Goal: Information Seeking & Learning: Learn about a topic

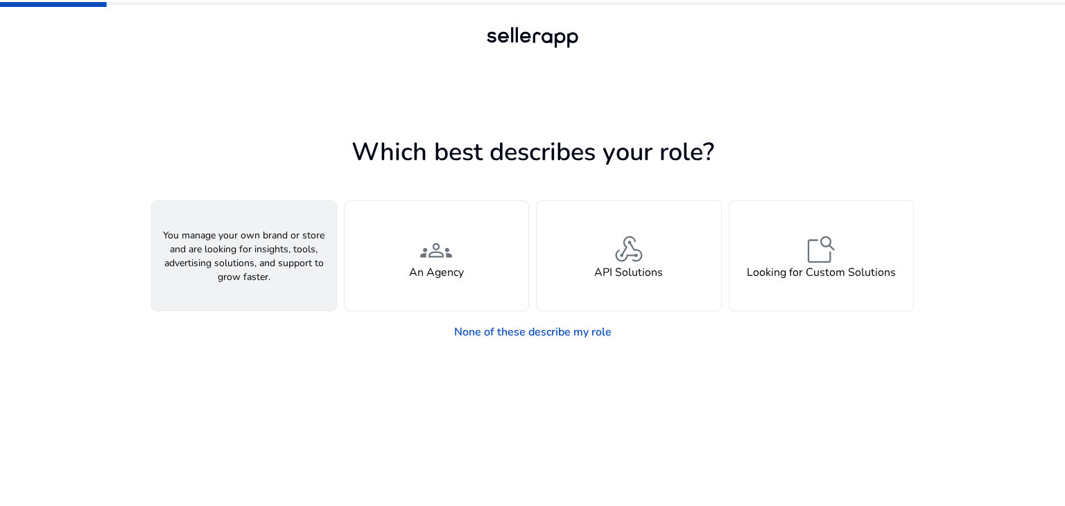
click at [239, 250] on span "person" at bounding box center [243, 249] width 33 height 33
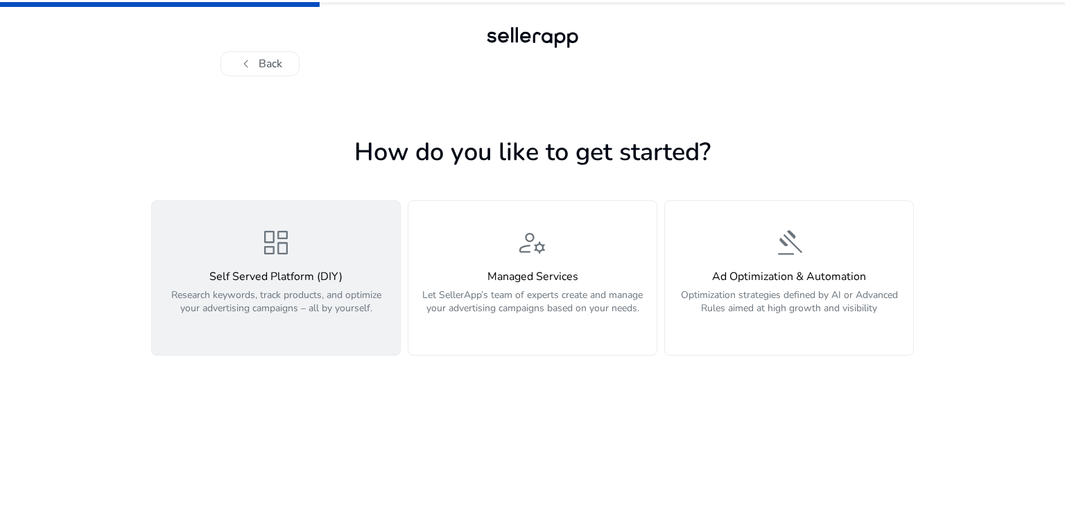
click at [291, 259] on span "dashboard" at bounding box center [275, 242] width 33 height 33
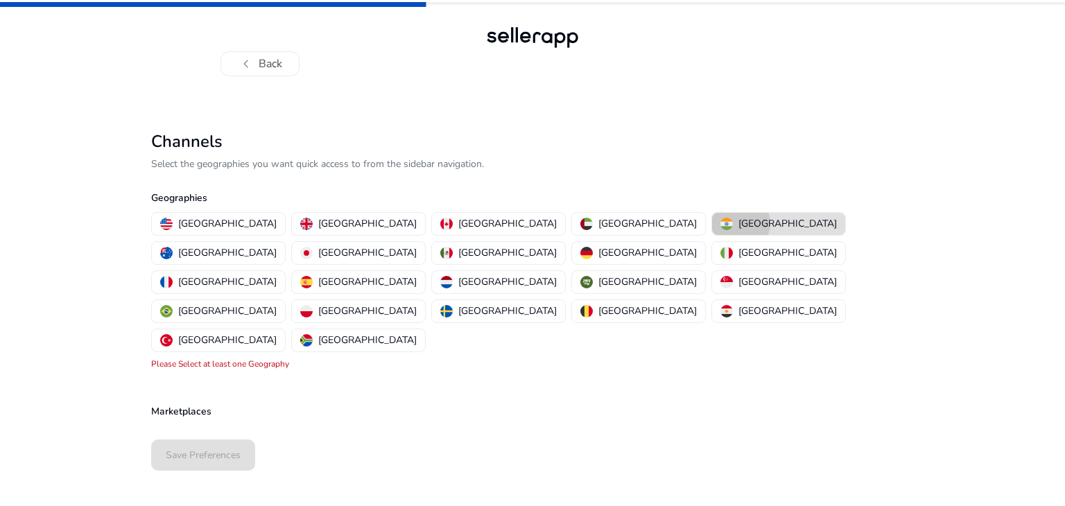
click at [739, 223] on p "[GEOGRAPHIC_DATA]" at bounding box center [788, 223] width 98 height 15
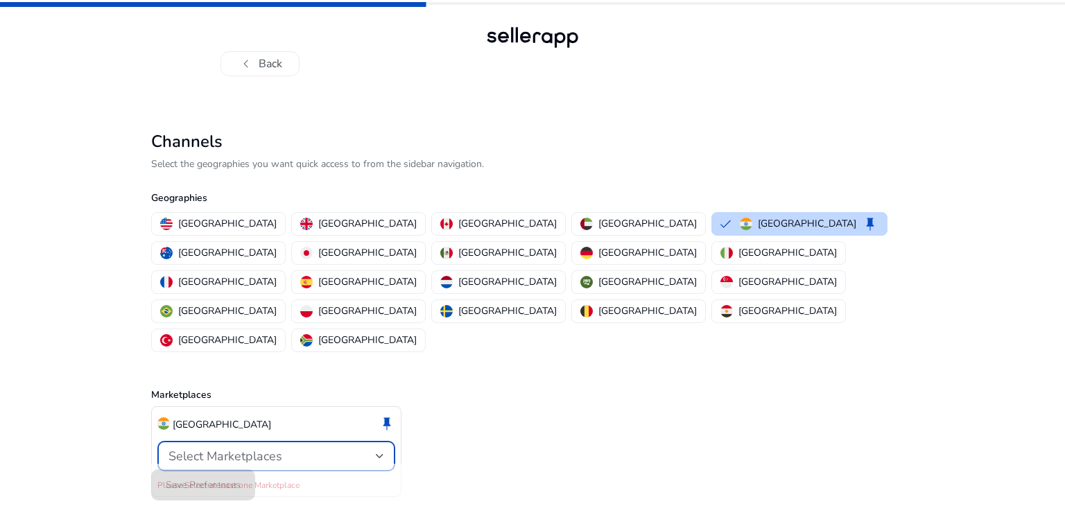
click at [268, 448] on span "Select Marketplaces" at bounding box center [226, 456] width 114 height 17
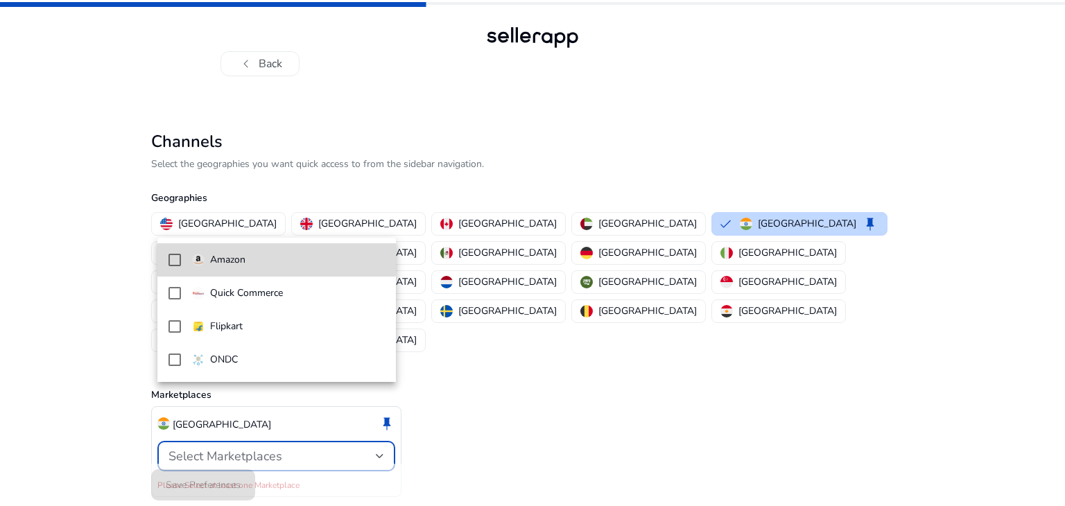
click at [236, 259] on p "Amazon" at bounding box center [227, 259] width 35 height 15
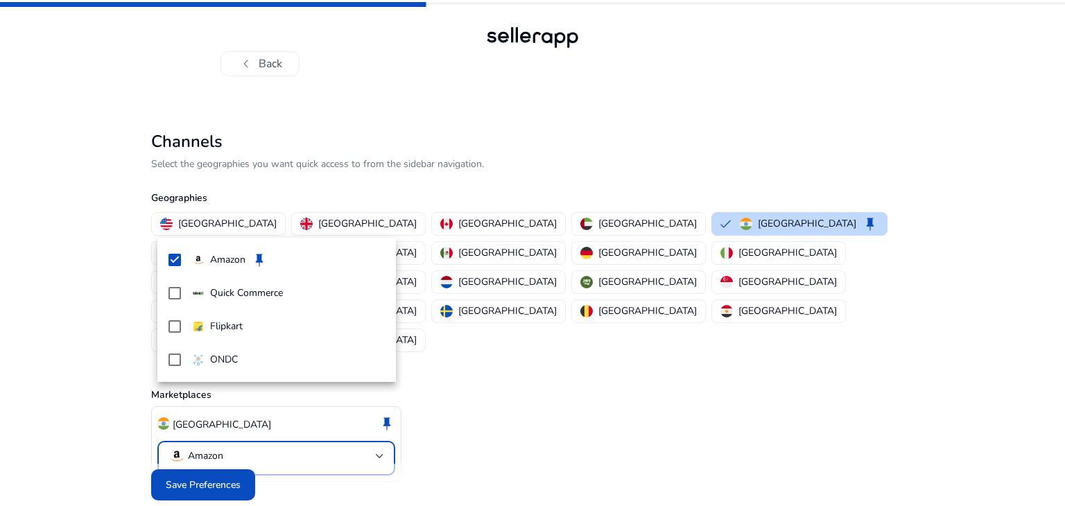
click at [205, 456] on div at bounding box center [532, 253] width 1065 height 506
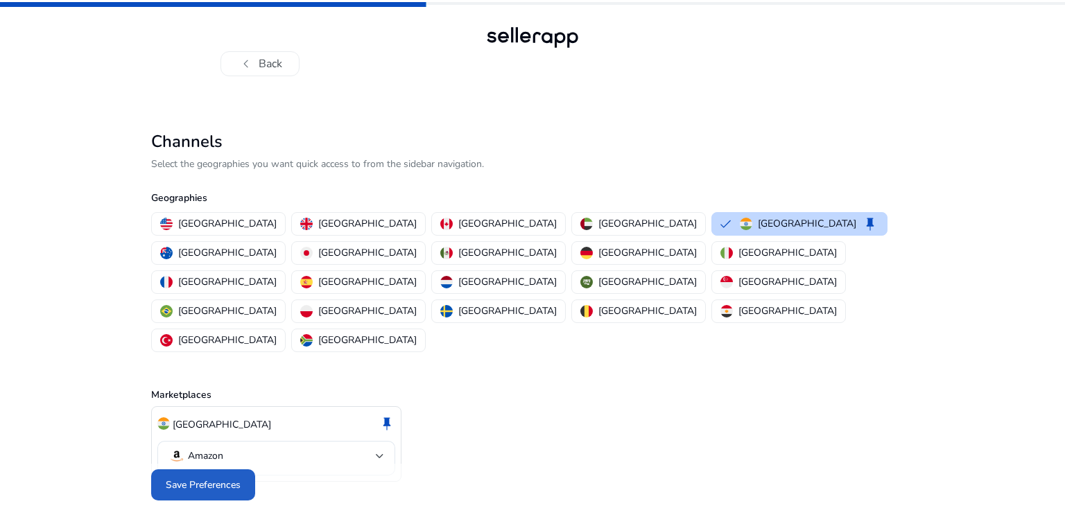
click at [205, 478] on span "Save Preferences" at bounding box center [203, 485] width 75 height 15
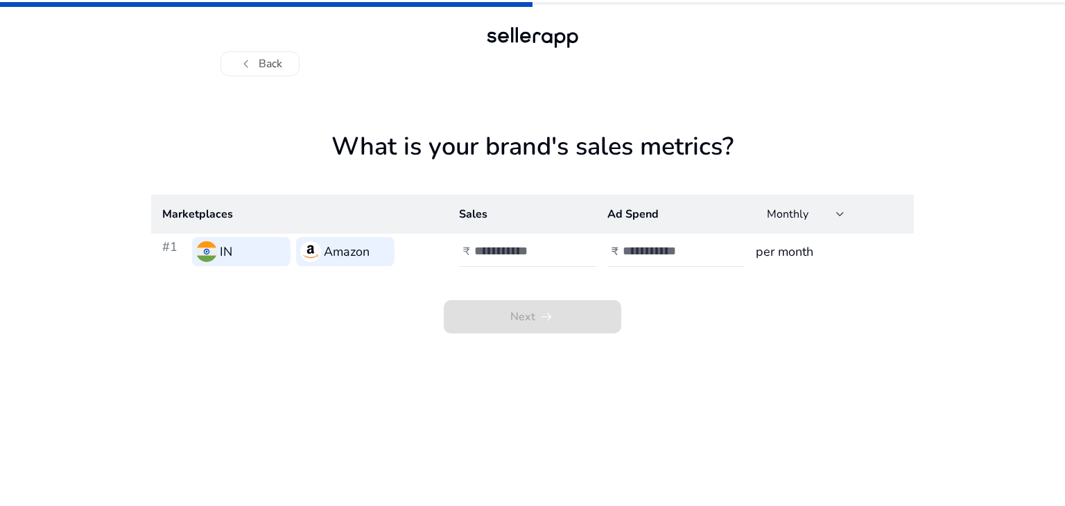
click at [790, 257] on h3 "per month" at bounding box center [829, 251] width 147 height 19
click at [526, 245] on input "number" at bounding box center [521, 250] width 94 height 15
click at [519, 250] on input "number" at bounding box center [521, 250] width 94 height 15
type input "****"
click at [657, 251] on input "number" at bounding box center [670, 250] width 94 height 15
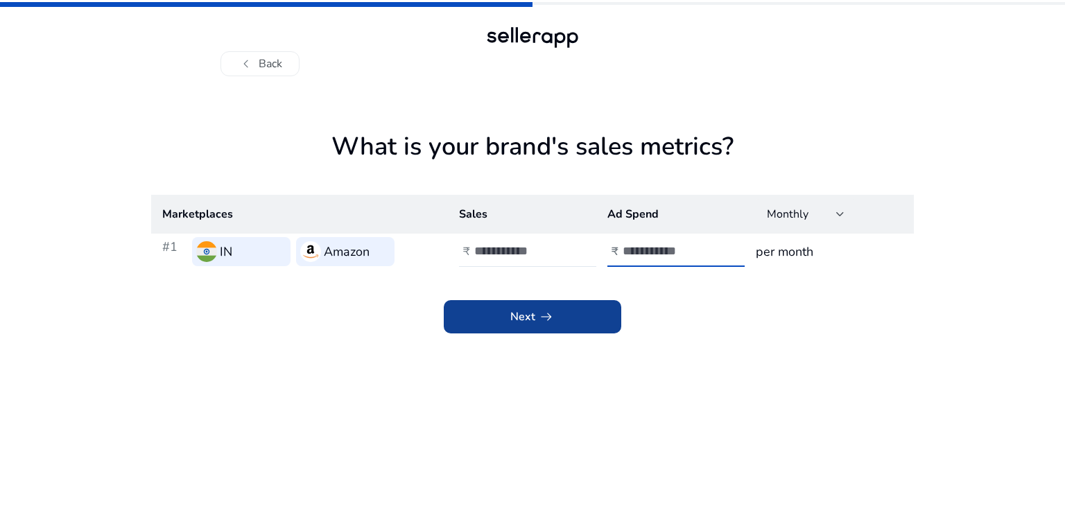
type input "****"
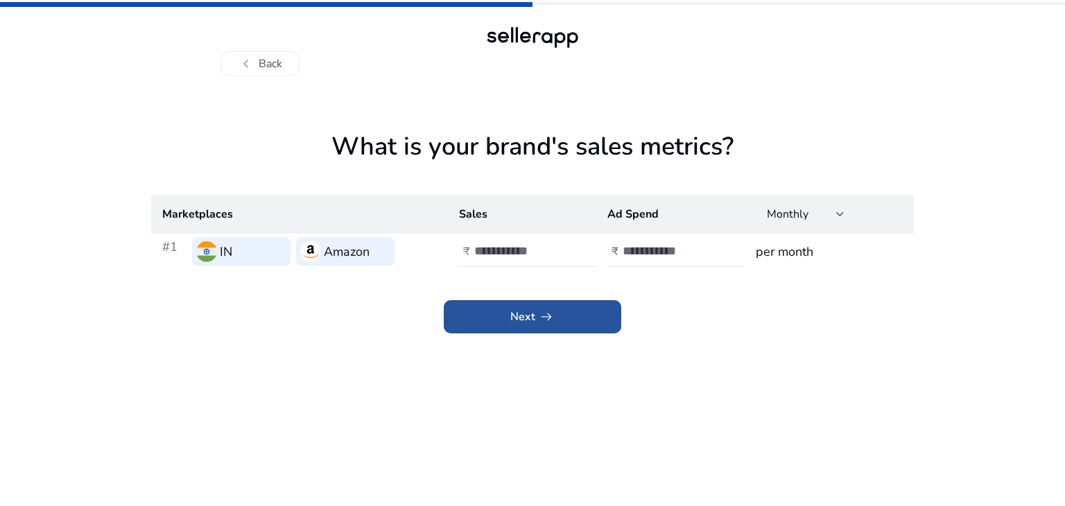
click at [543, 320] on span "arrow_right_alt" at bounding box center [546, 317] width 17 height 17
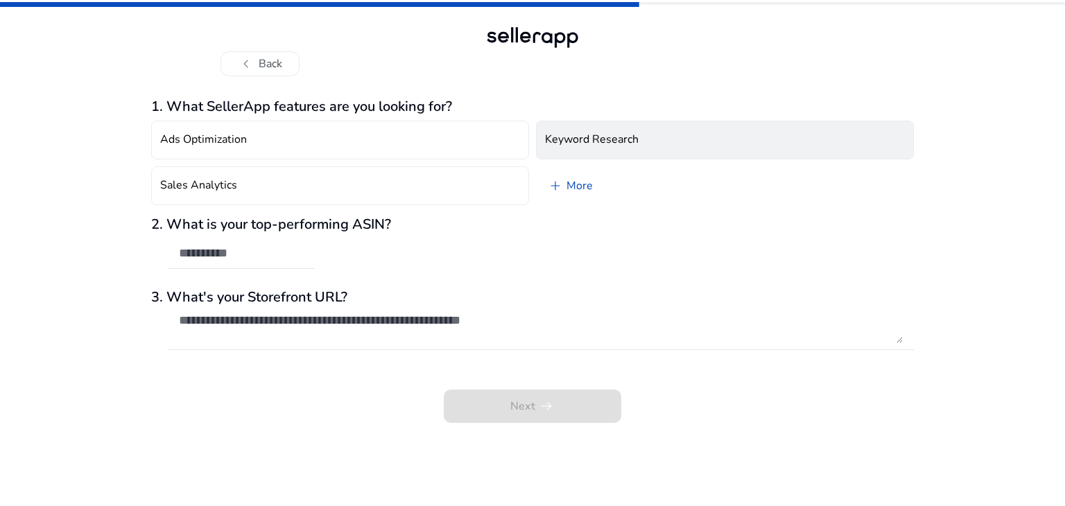
click at [577, 139] on h4 "Keyword Research" at bounding box center [592, 139] width 94 height 13
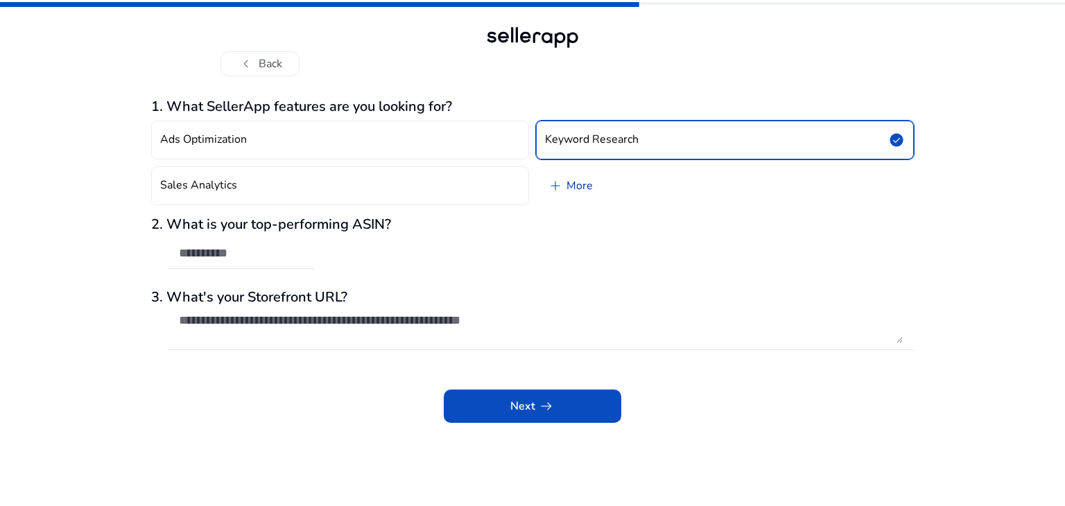
click at [583, 182] on link "add More" at bounding box center [570, 185] width 68 height 39
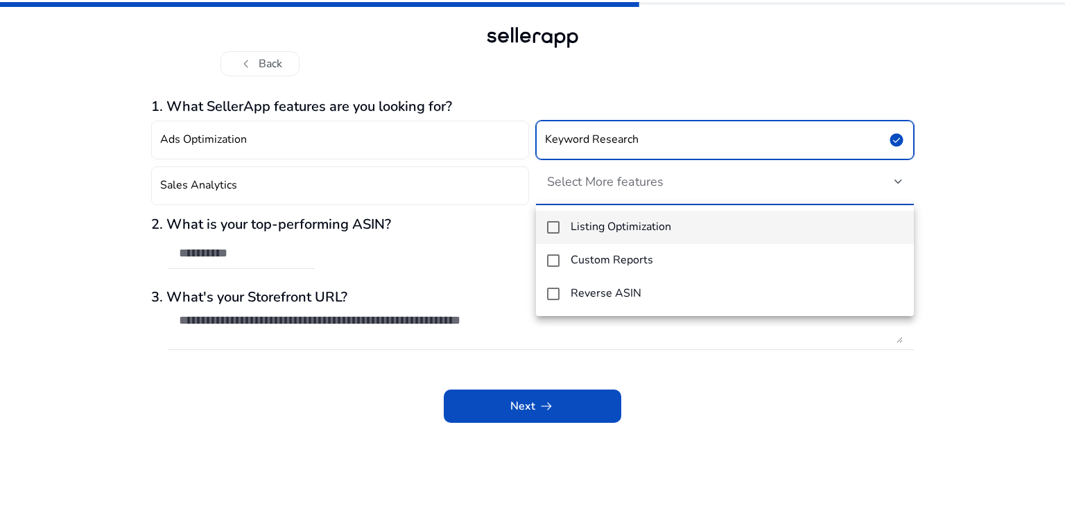
click at [547, 395] on div at bounding box center [532, 253] width 1065 height 506
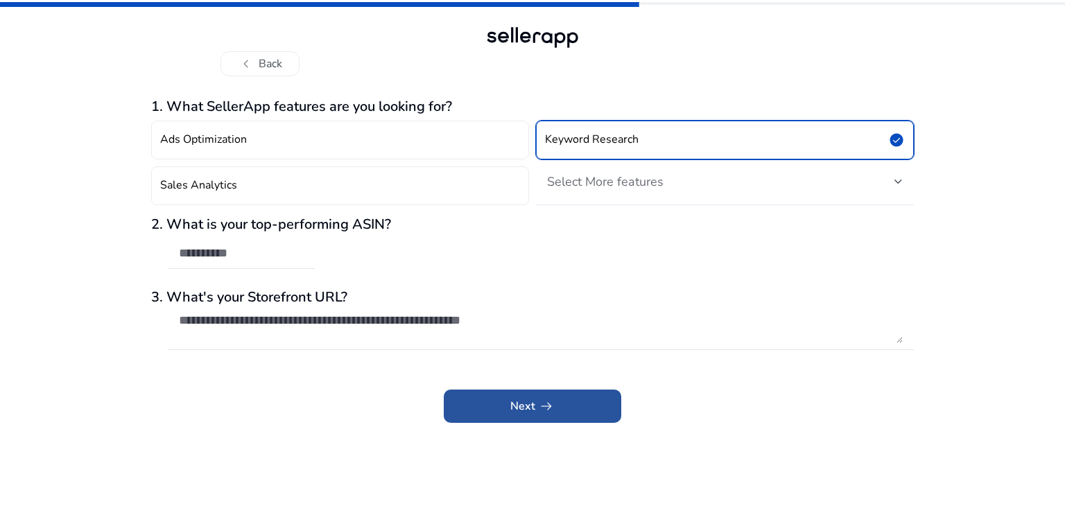
click at [544, 400] on span "arrow_right_alt" at bounding box center [546, 406] width 17 height 17
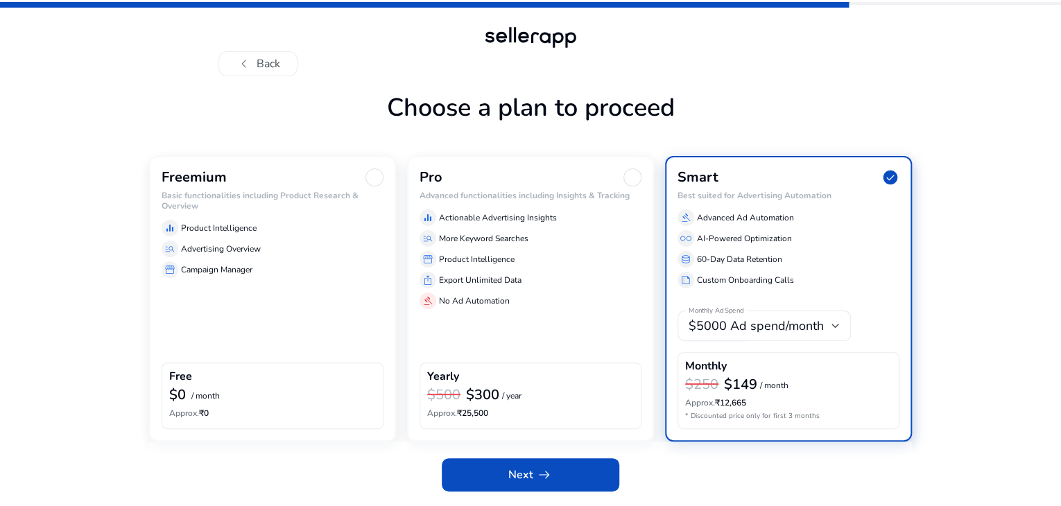
click at [1057, 478] on div "chevron_left Back Choose a plan to proceed Freemium Basic functionalities inclu…" at bounding box center [530, 253] width 1061 height 506
click at [1060, 10] on div "chevron_left Back" at bounding box center [530, 38] width 1061 height 76
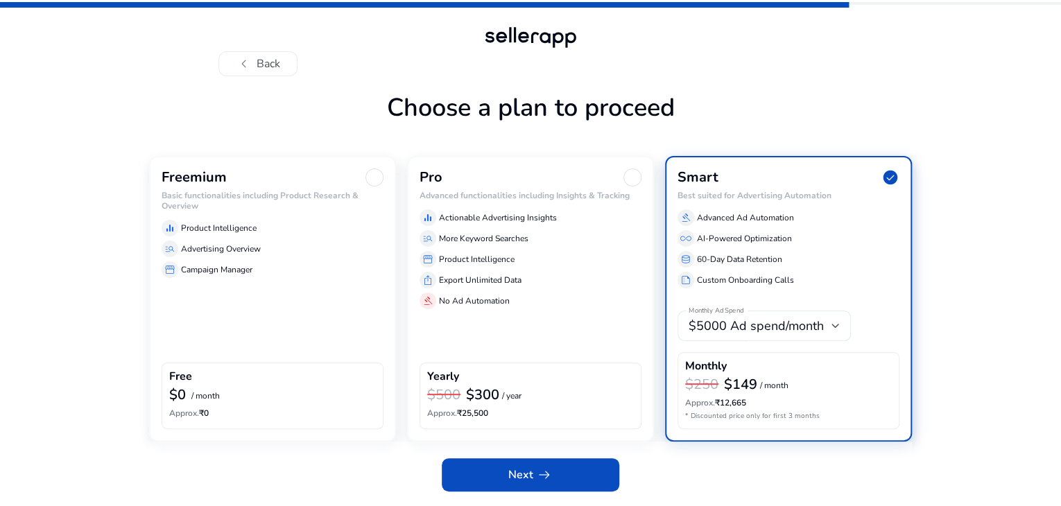
click at [1060, 10] on div "chevron_left Back" at bounding box center [530, 38] width 1061 height 76
click at [198, 401] on p "/ month" at bounding box center [205, 396] width 28 height 9
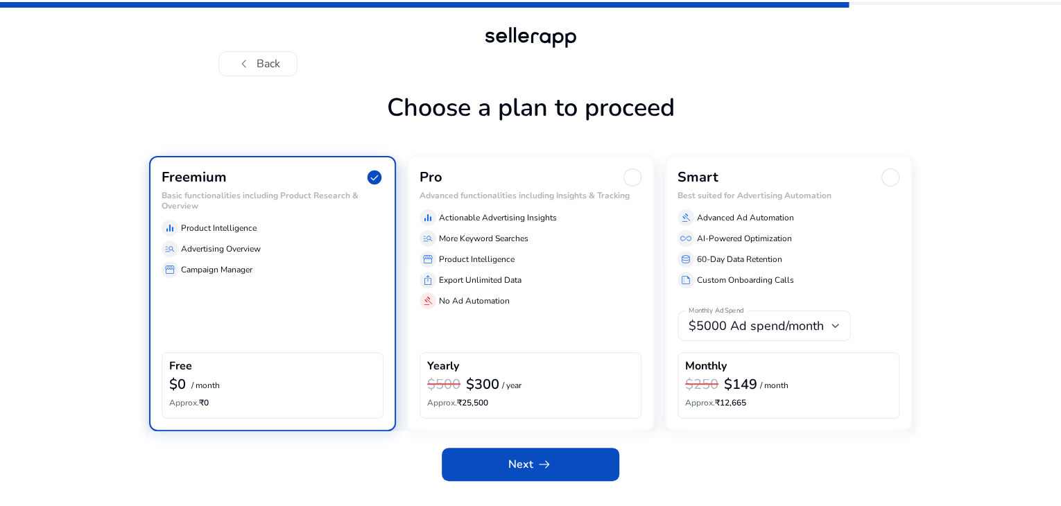
scroll to position [30, 0]
click at [525, 481] on span at bounding box center [531, 464] width 178 height 33
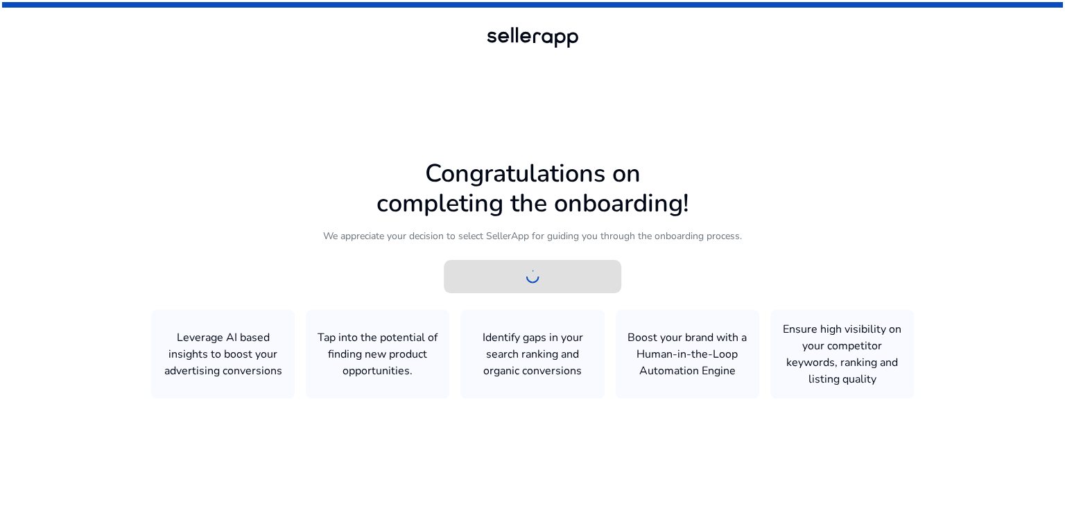
scroll to position [0, 0]
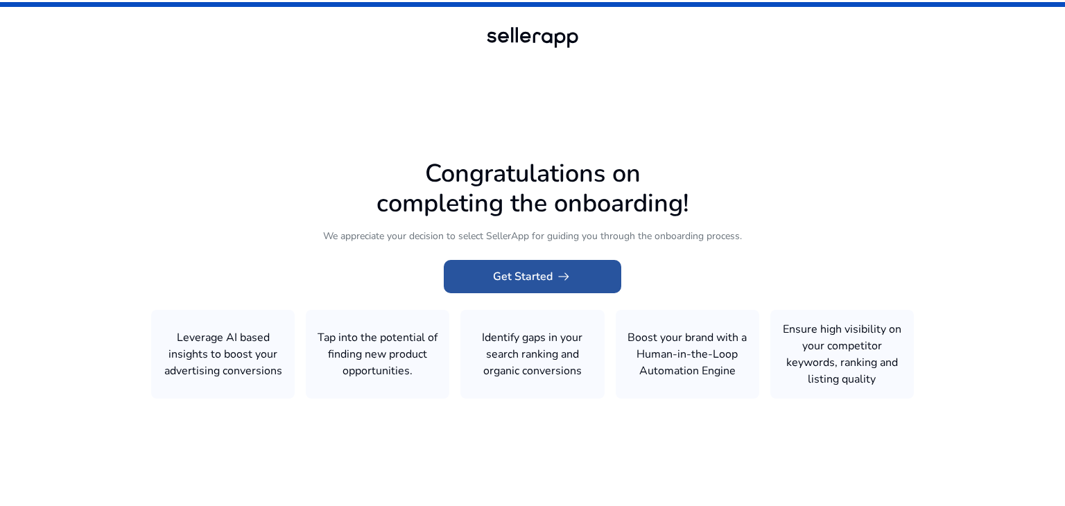
click at [530, 273] on span "Get Started arrow_right_alt" at bounding box center [532, 276] width 79 height 17
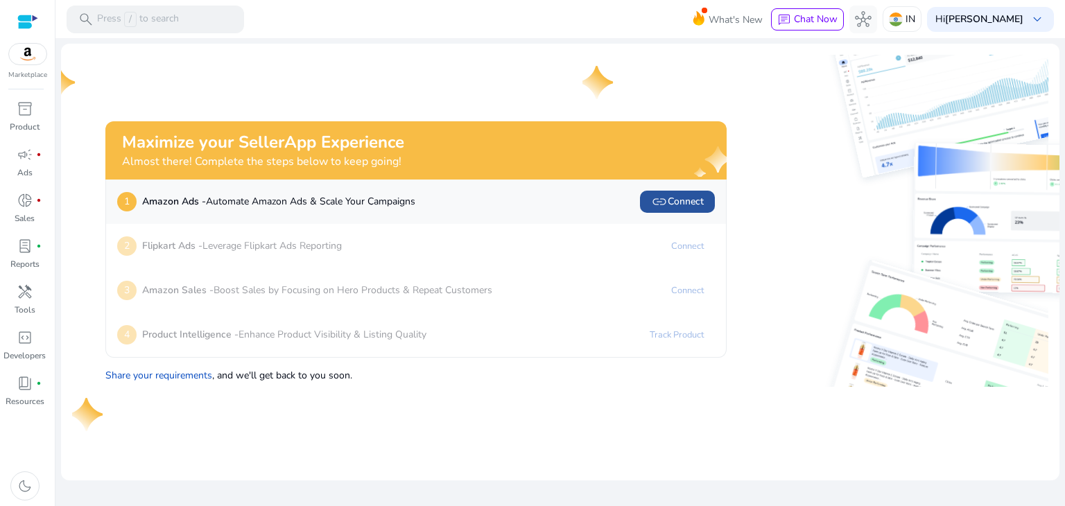
click at [677, 203] on span "link Connect" at bounding box center [677, 202] width 53 height 17
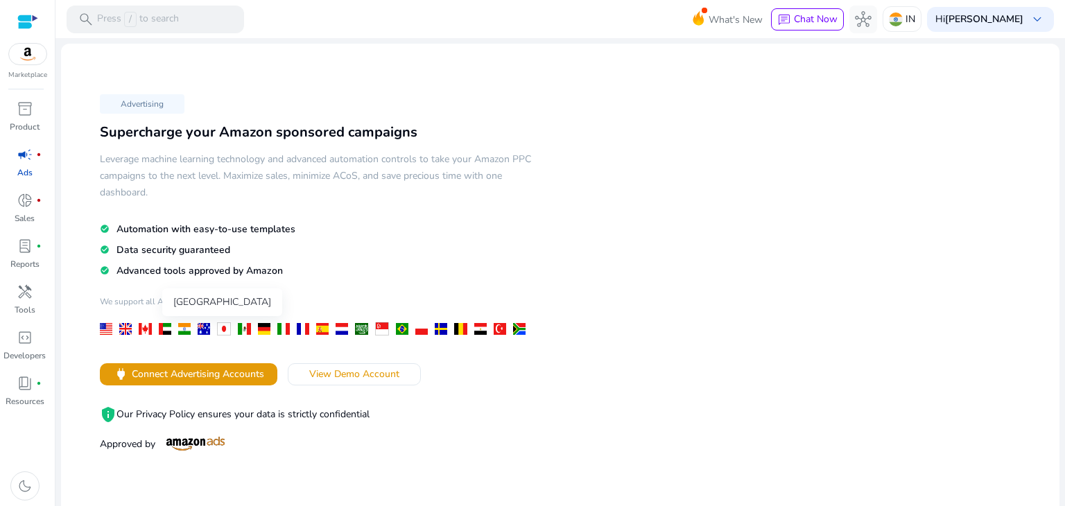
click at [184, 328] on div at bounding box center [184, 329] width 12 height 12
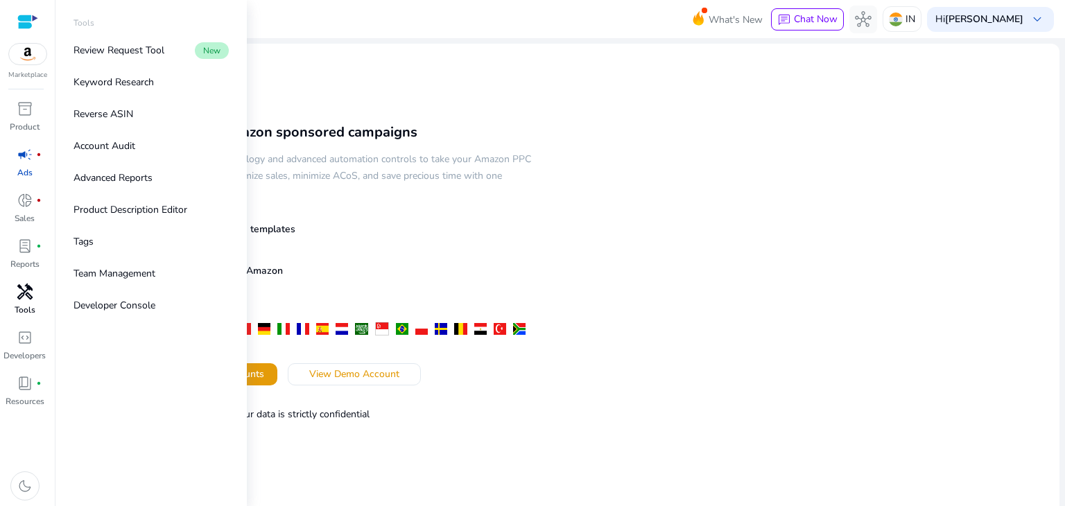
click at [23, 291] on span "handyman" at bounding box center [25, 292] width 17 height 17
click at [139, 78] on p "Keyword Research" at bounding box center [114, 82] width 80 height 15
click at [122, 84] on p "Keyword Research" at bounding box center [114, 82] width 80 height 15
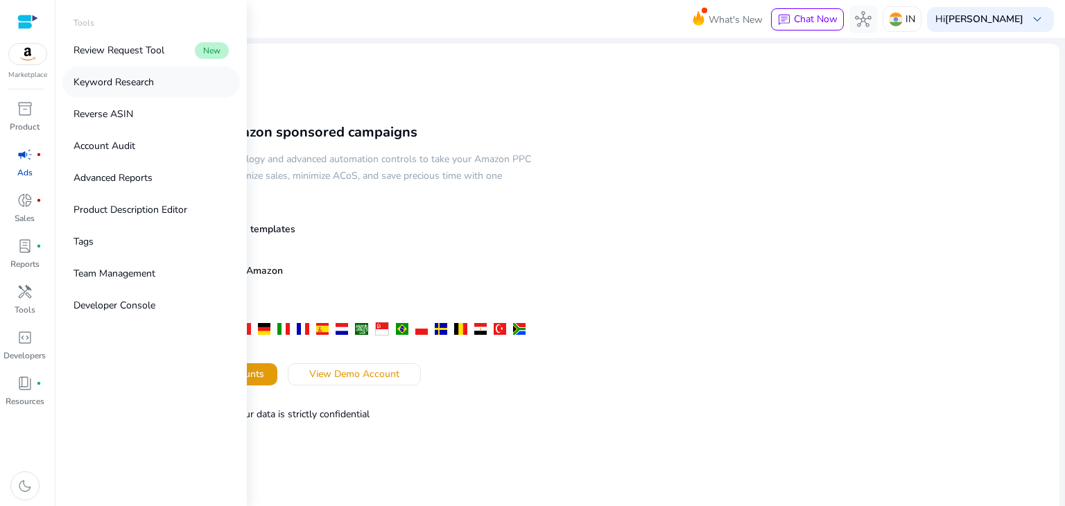
click at [92, 83] on p "Keyword Research" at bounding box center [114, 82] width 80 height 15
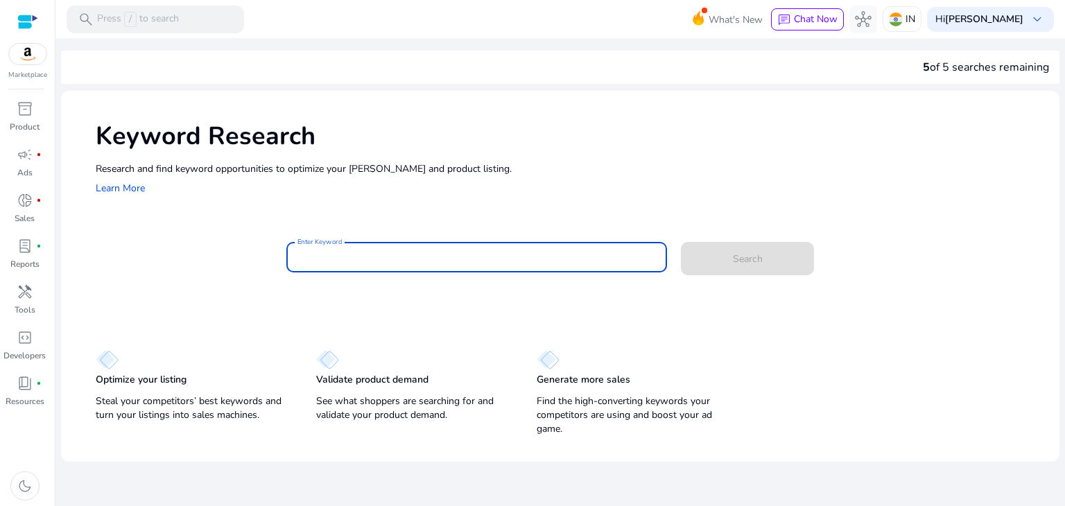
click at [330, 257] on input "Enter Keyword" at bounding box center [477, 257] width 359 height 15
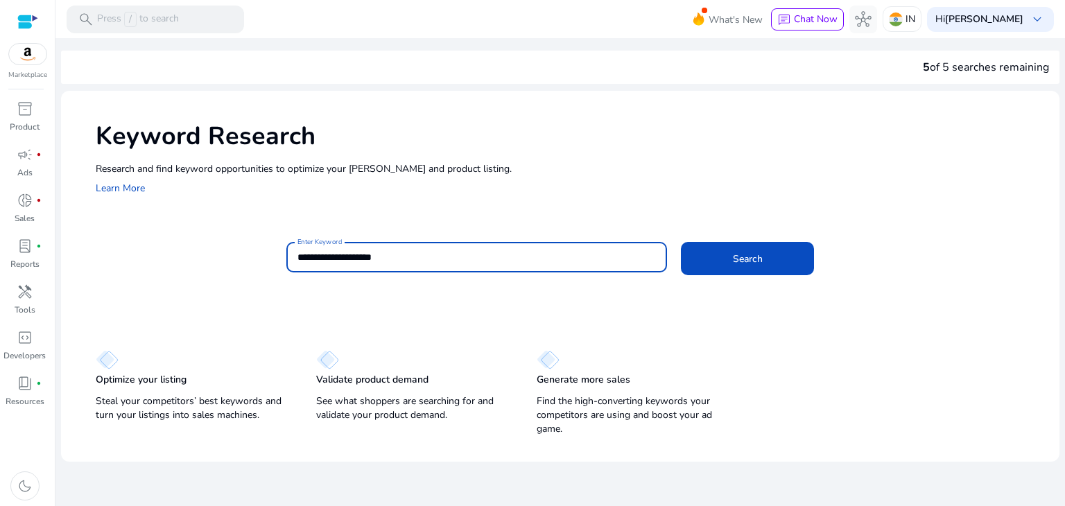
click at [311, 256] on input "**********" at bounding box center [477, 257] width 359 height 15
type input "**********"
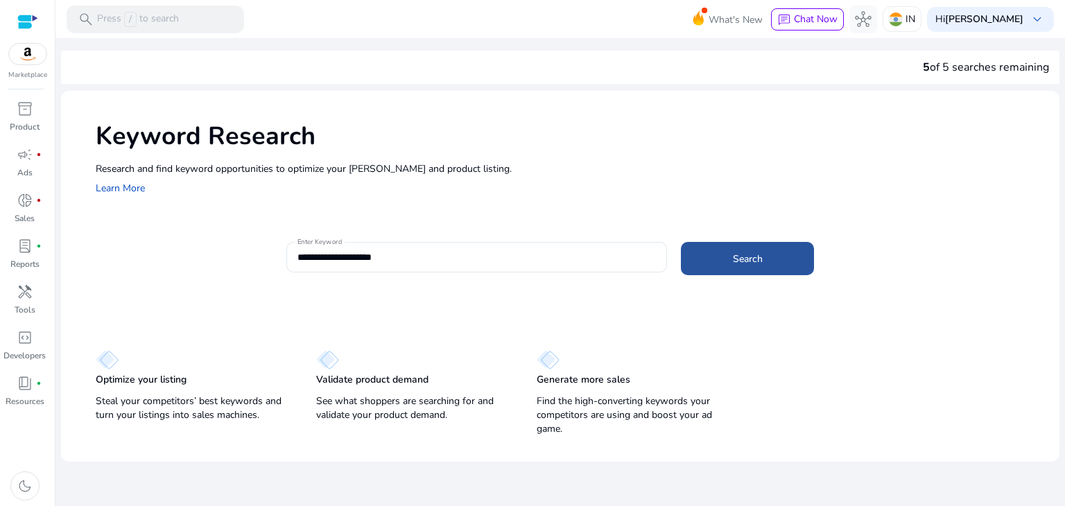
click at [730, 250] on span at bounding box center [747, 258] width 133 height 33
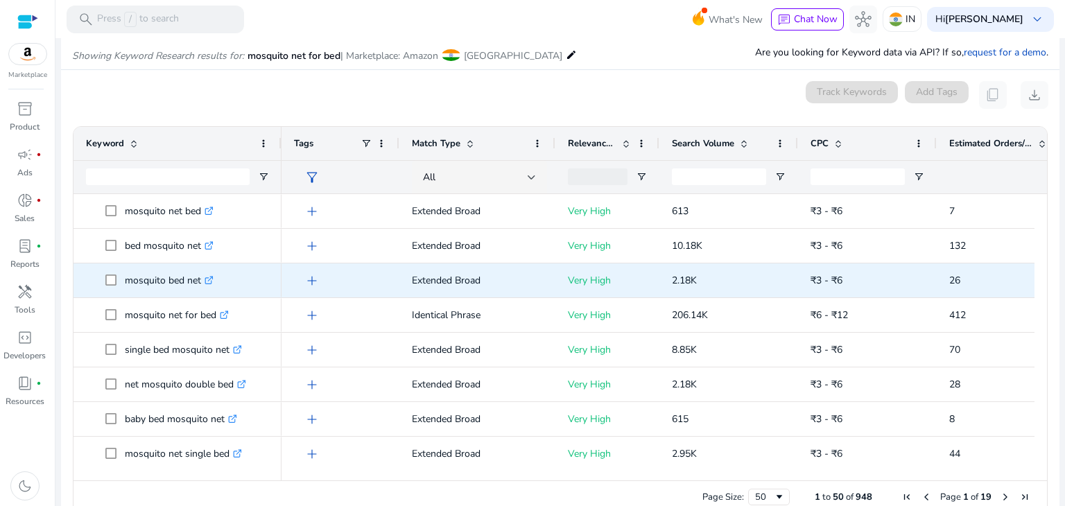
scroll to position [165, 0]
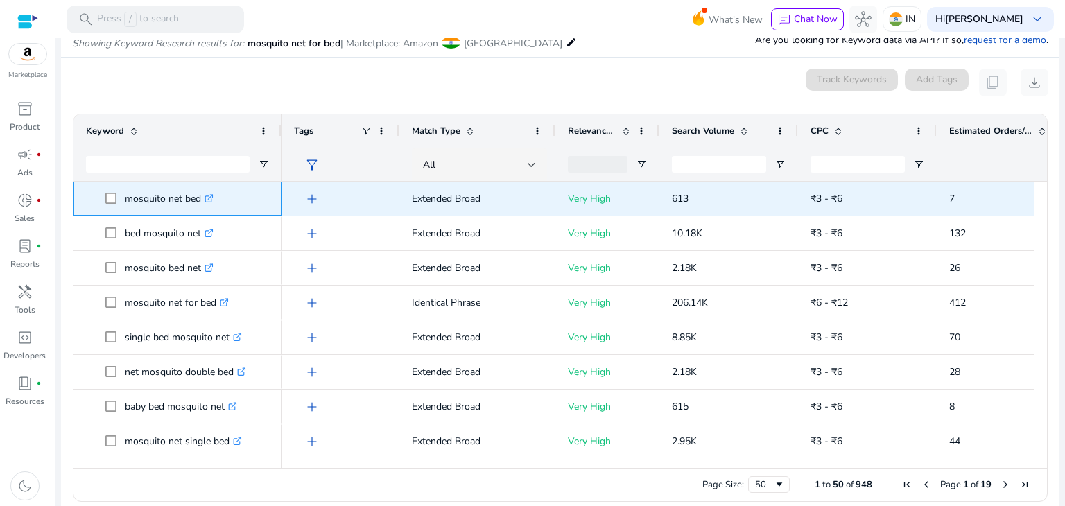
click at [210, 198] on icon at bounding box center [210, 196] width 5 height 5
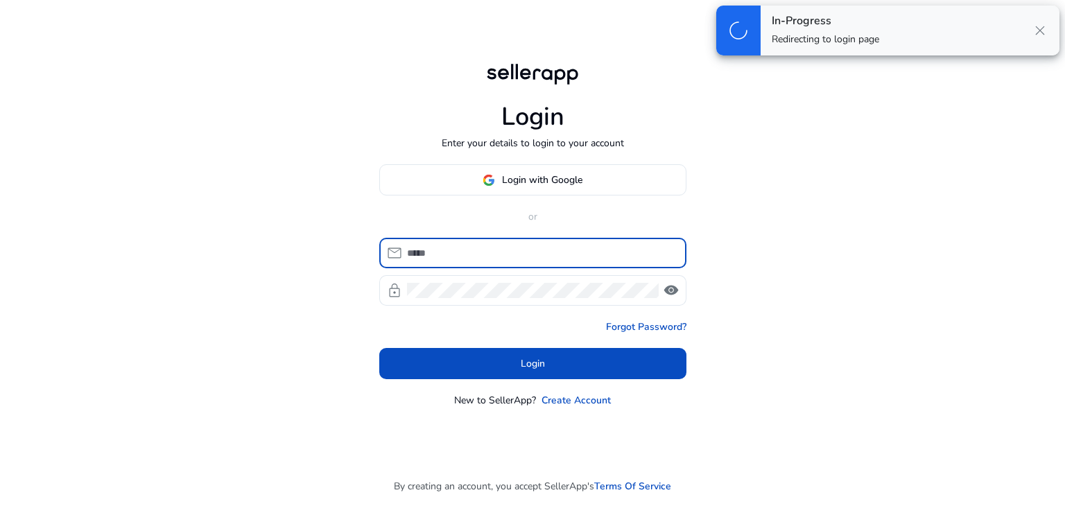
click at [415, 251] on input at bounding box center [541, 253] width 268 height 15
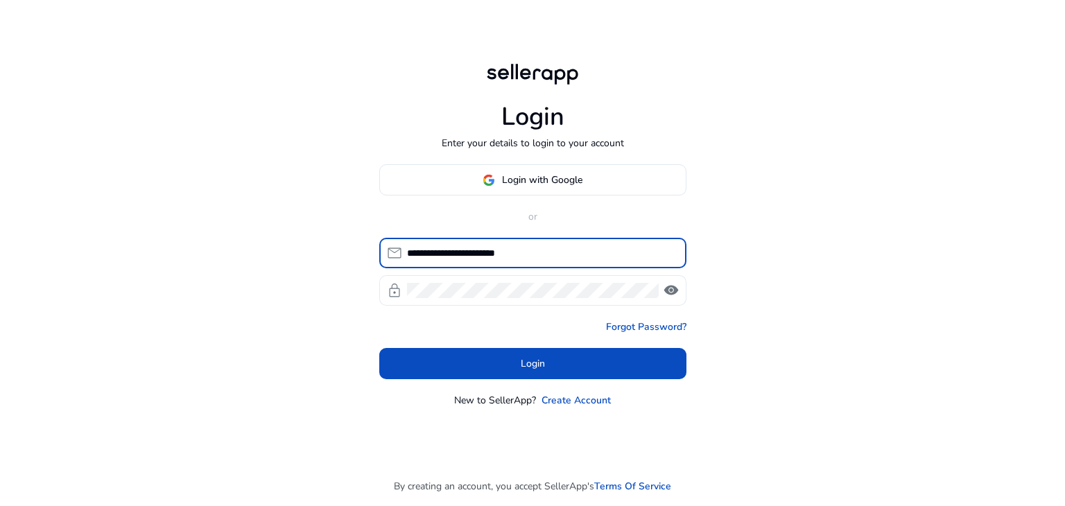
type input "**********"
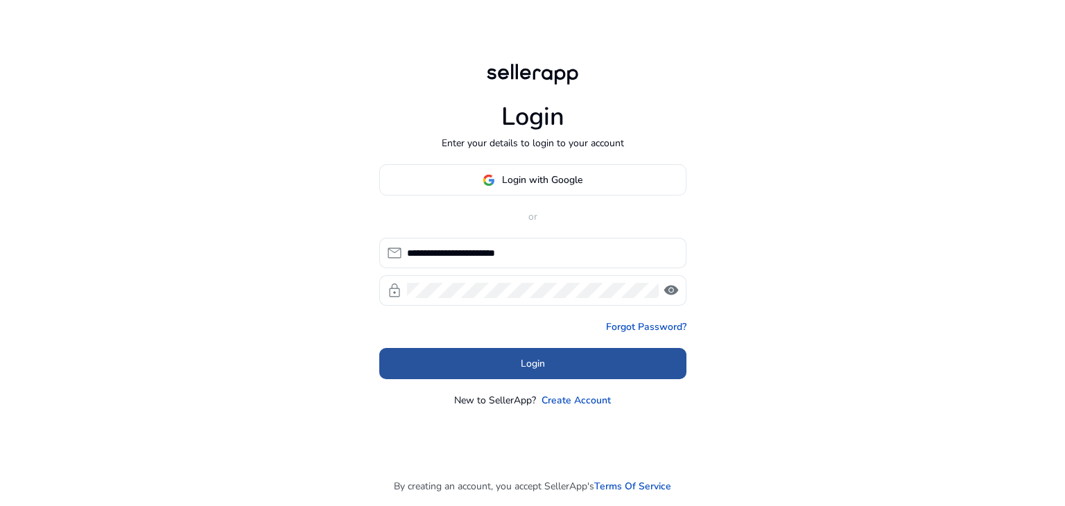
click at [513, 359] on span at bounding box center [532, 363] width 307 height 33
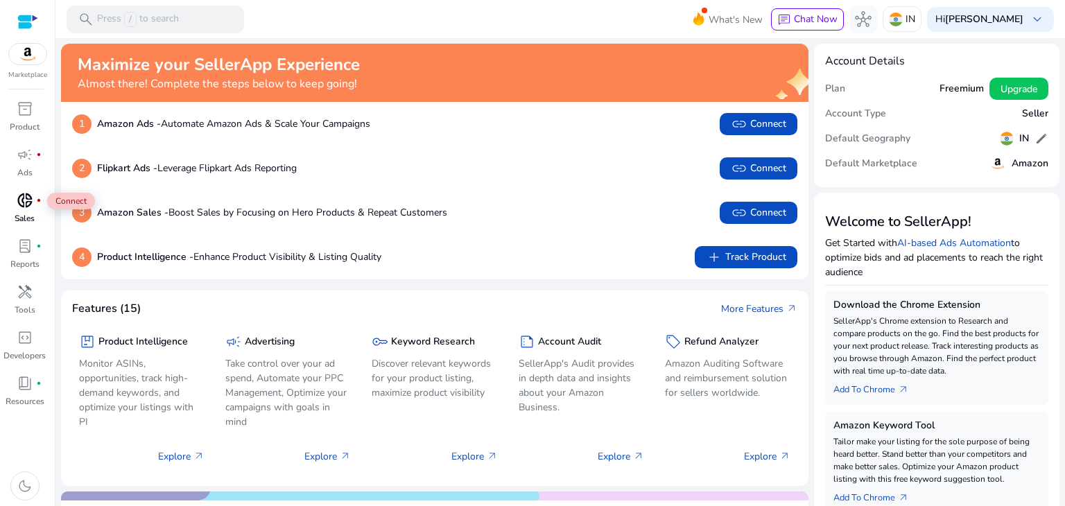
click at [26, 196] on span "donut_small" at bounding box center [25, 200] width 17 height 17
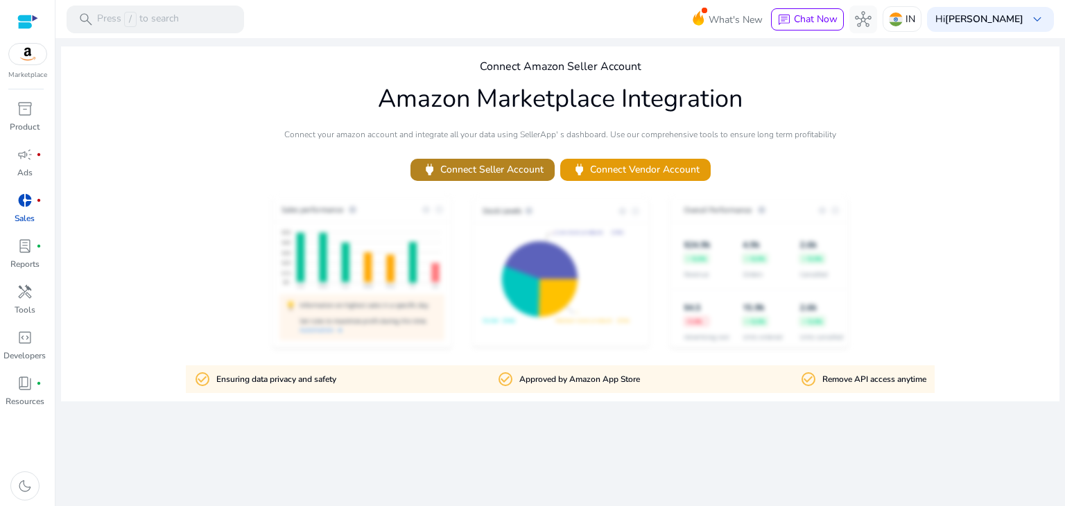
click at [506, 171] on span "power Connect Seller Account" at bounding box center [483, 170] width 122 height 16
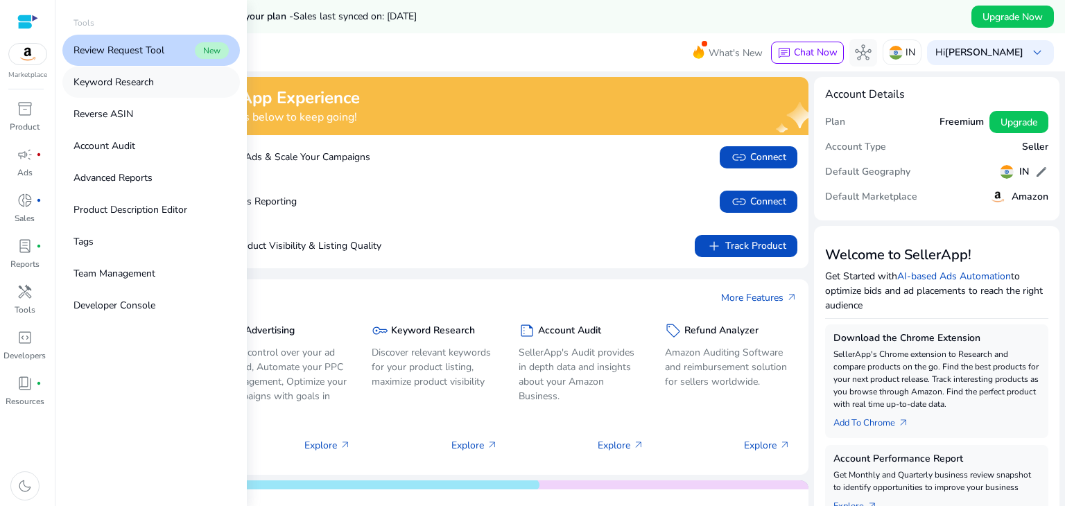
click at [138, 79] on p "Keyword Research" at bounding box center [114, 82] width 80 height 15
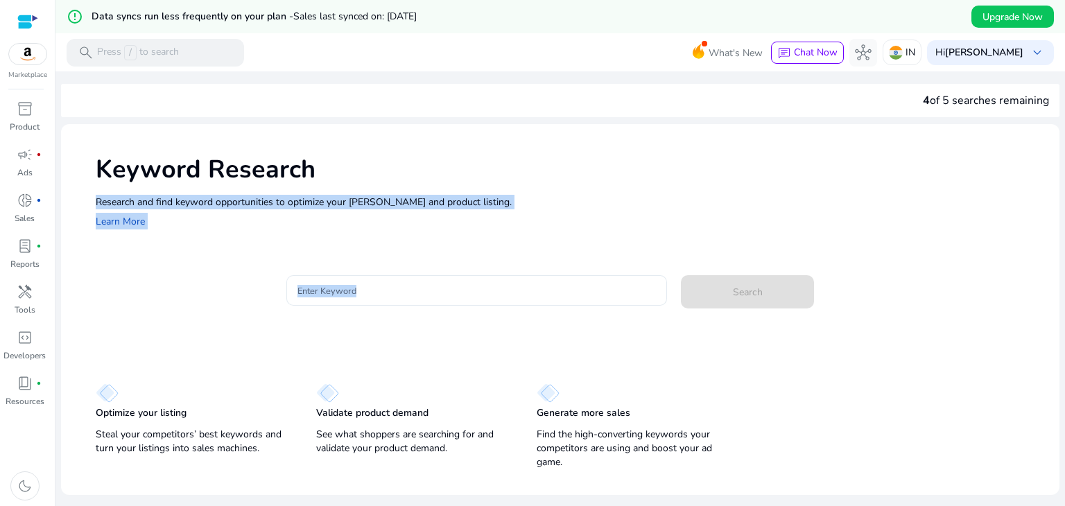
drag, startPoint x: 306, startPoint y: 135, endPoint x: 363, endPoint y: 282, distance: 157.9
click at [363, 282] on div "Keyword Research Research and find keyword opportunities to optimize your [PERS…" at bounding box center [560, 299] width 999 height 350
click at [363, 282] on div at bounding box center [477, 290] width 359 height 31
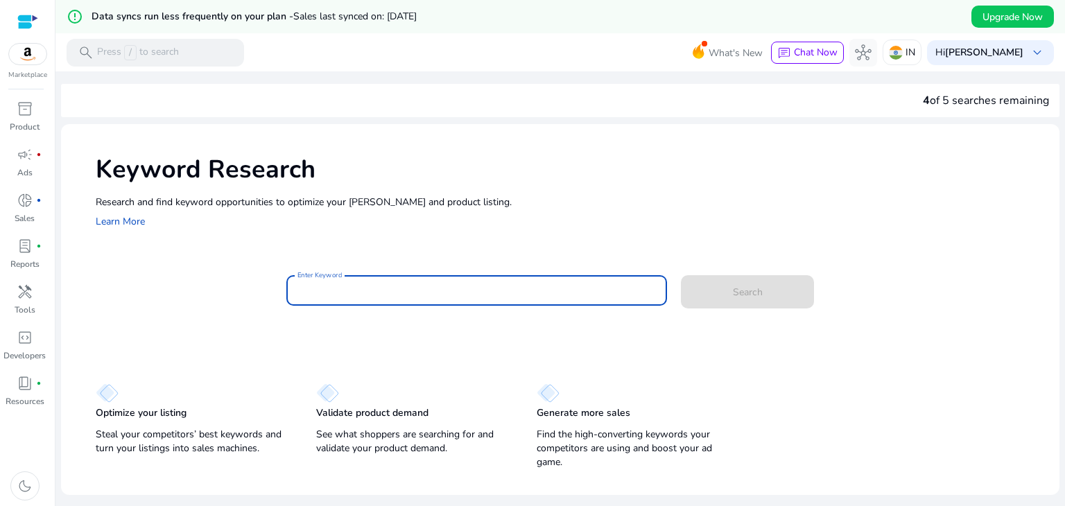
click at [364, 291] on input "Enter Keyword" at bounding box center [477, 290] width 359 height 15
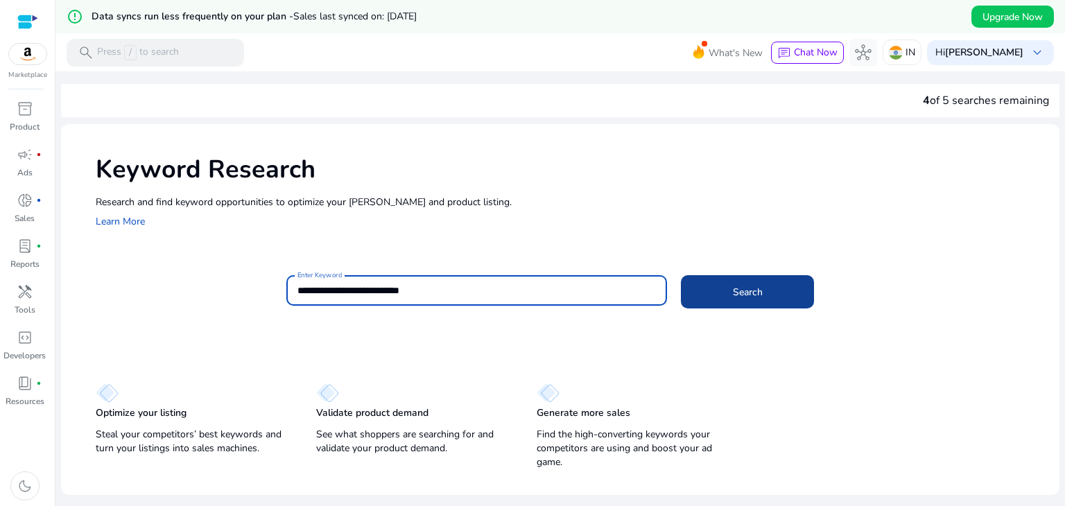
type input "**********"
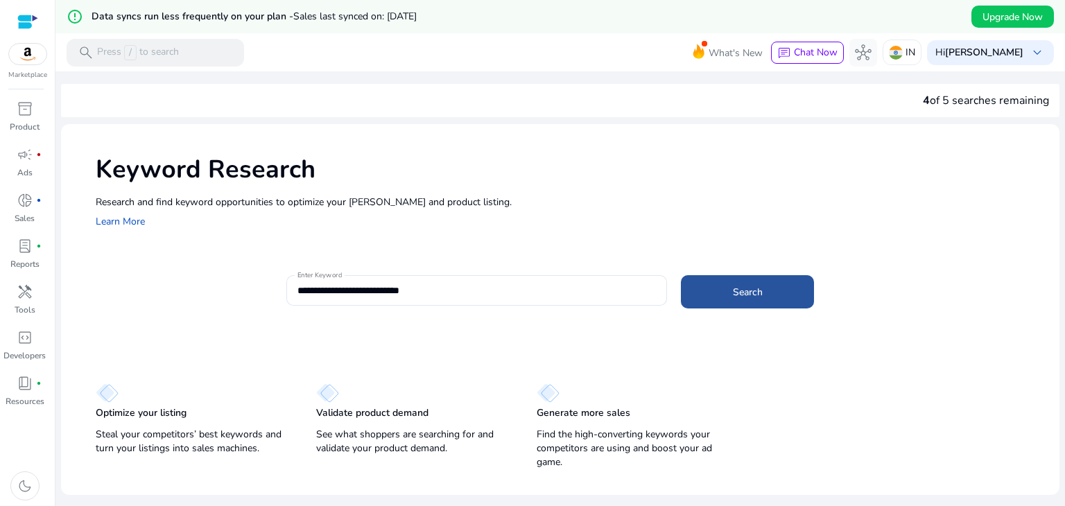
click at [743, 295] on span "Search" at bounding box center [748, 292] width 30 height 15
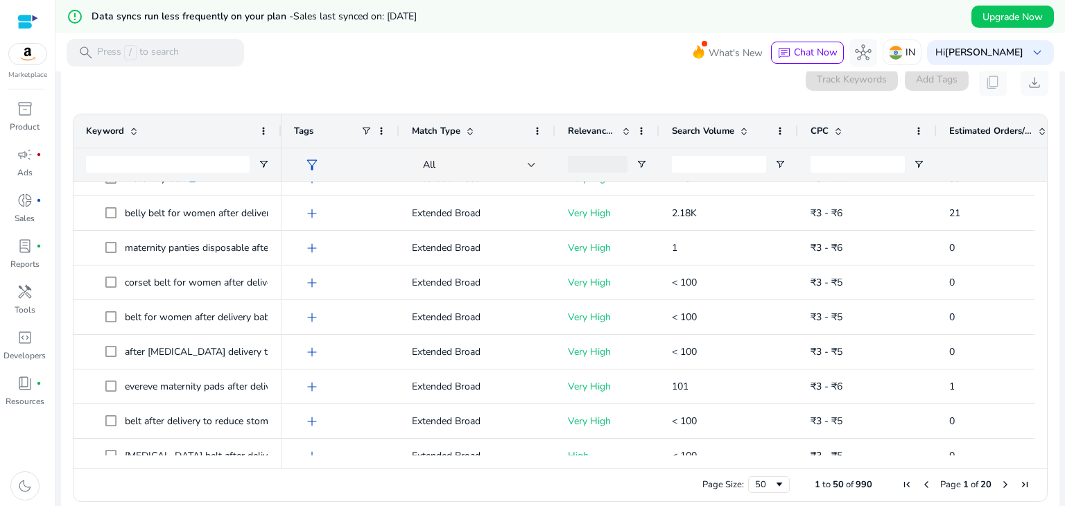
click at [1042, 187] on div "Drag here to set row groups Drag here to set column labels Keyword Tags 0" at bounding box center [560, 308] width 975 height 388
click at [1038, 191] on div "Drag here to set row groups Drag here to set column labels Keyword Tags 0" at bounding box center [560, 308] width 975 height 388
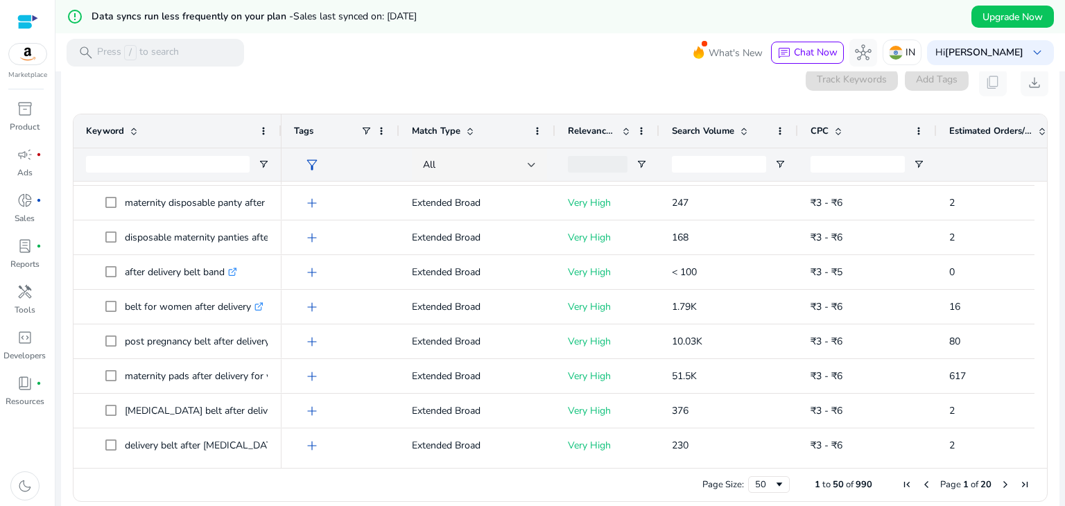
scroll to position [141, 0]
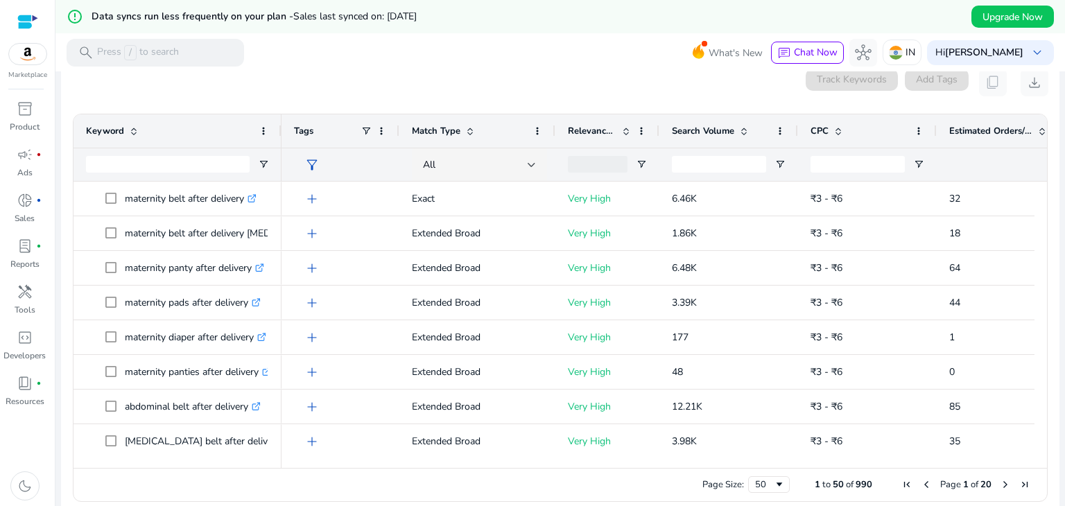
click at [748, 129] on span at bounding box center [744, 131] width 11 height 11
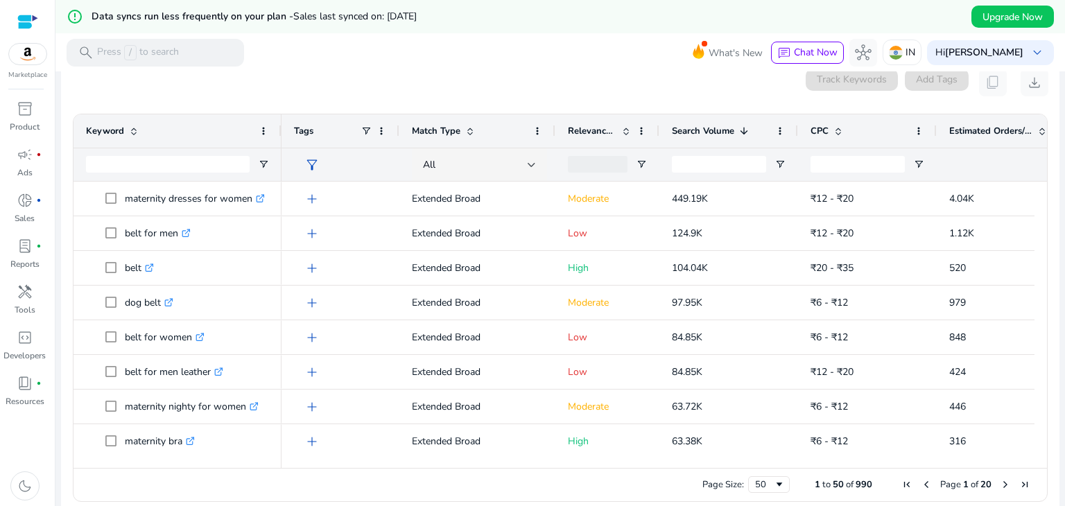
click at [744, 126] on span at bounding box center [744, 131] width 11 height 11
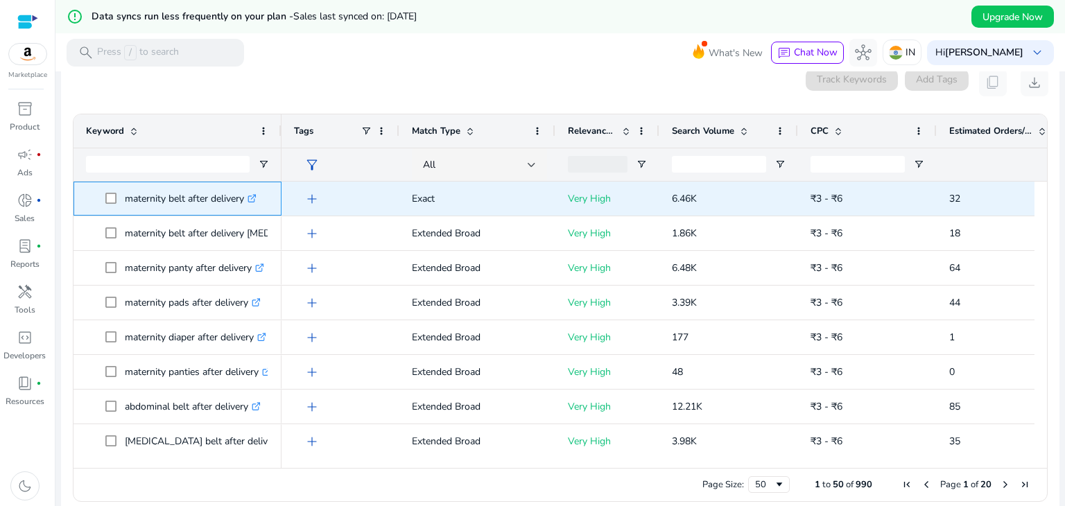
click at [257, 199] on icon ".st0{fill:#2c8af8}" at bounding box center [252, 198] width 9 height 9
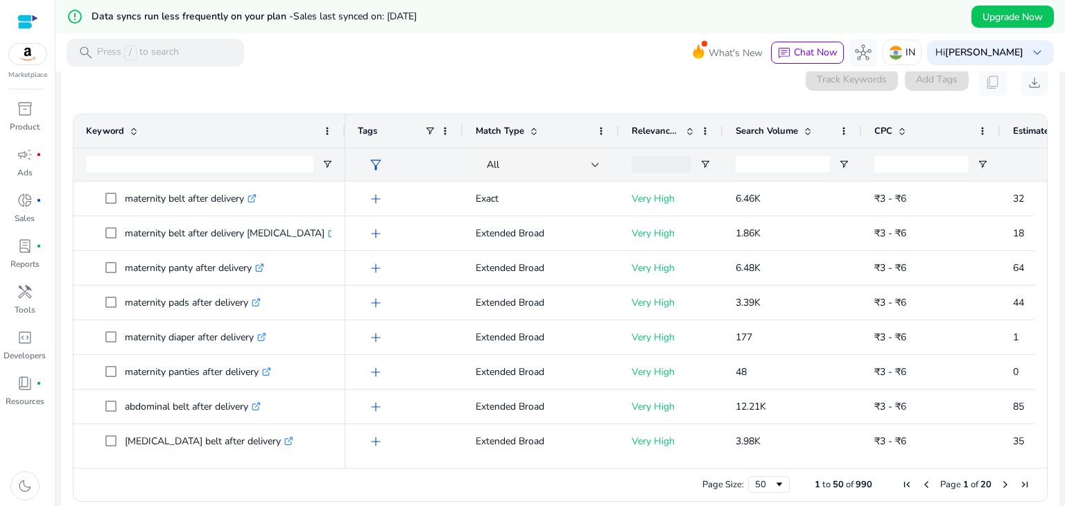
drag, startPoint x: 280, startPoint y: 134, endPoint x: 345, endPoint y: 129, distance: 64.7
click at [345, 129] on div at bounding box center [345, 130] width 6 height 33
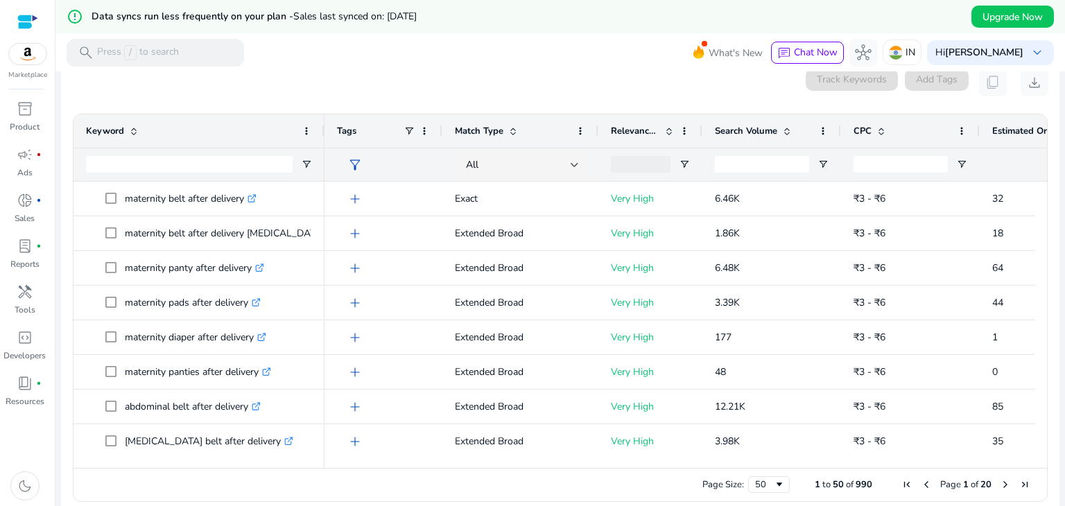
drag, startPoint x: 343, startPoint y: 129, endPoint x: 322, endPoint y: 130, distance: 21.5
click at [322, 130] on div at bounding box center [324, 130] width 6 height 33
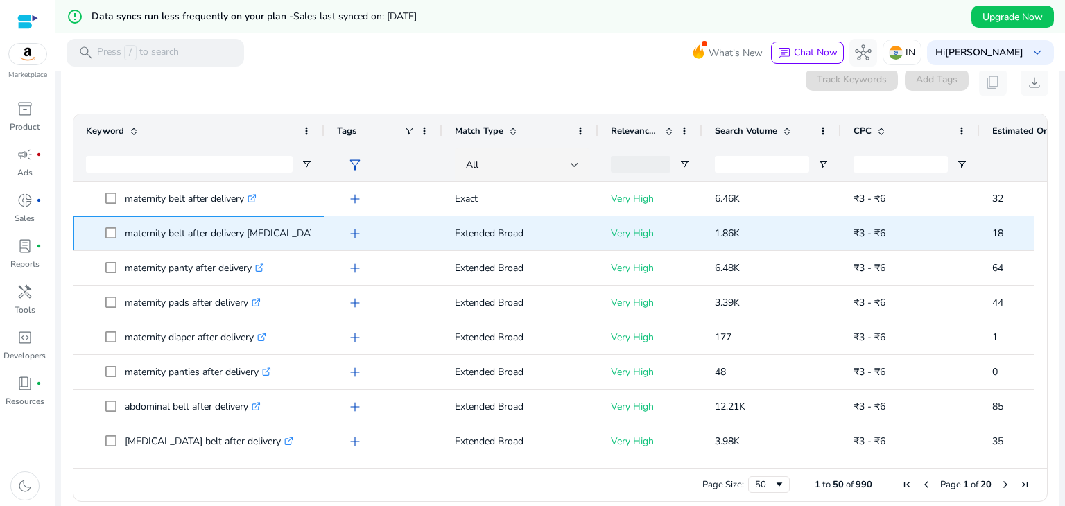
click at [328, 234] on icon ".st0{fill:#2c8af8}" at bounding box center [332, 233] width 9 height 9
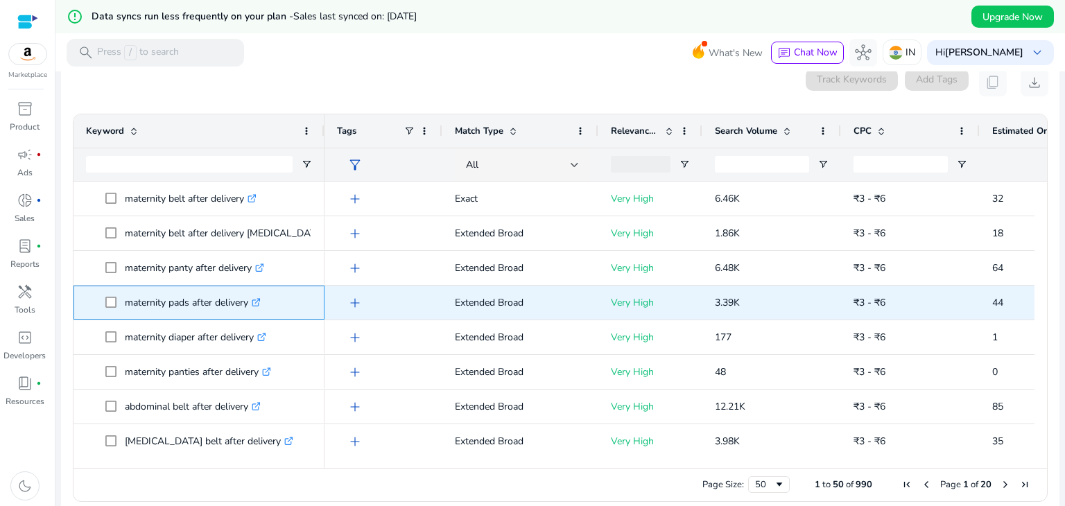
click at [261, 306] on icon ".st0{fill:#2c8af8}" at bounding box center [256, 302] width 9 height 9
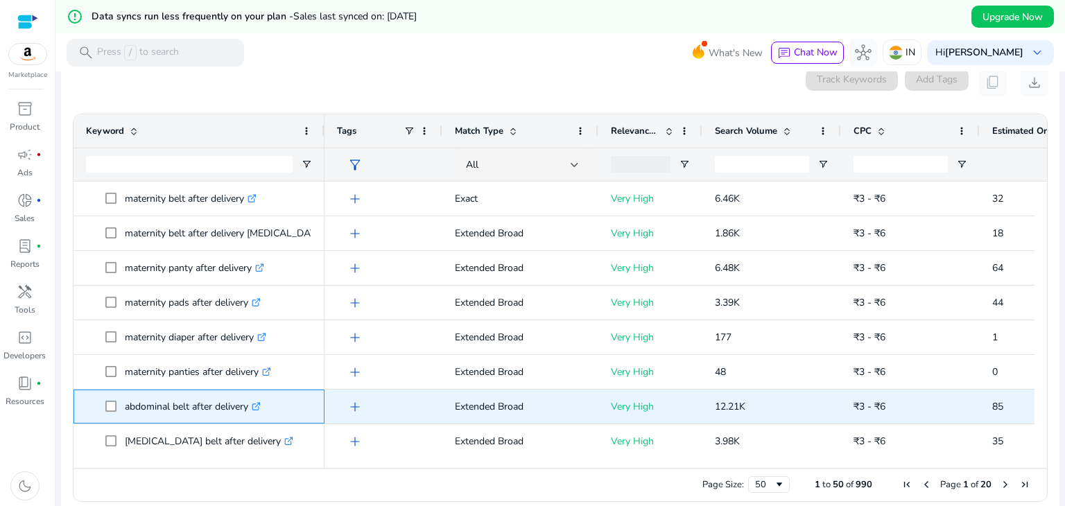
click at [259, 406] on icon ".st0{fill:#2c8af8}" at bounding box center [256, 406] width 9 height 9
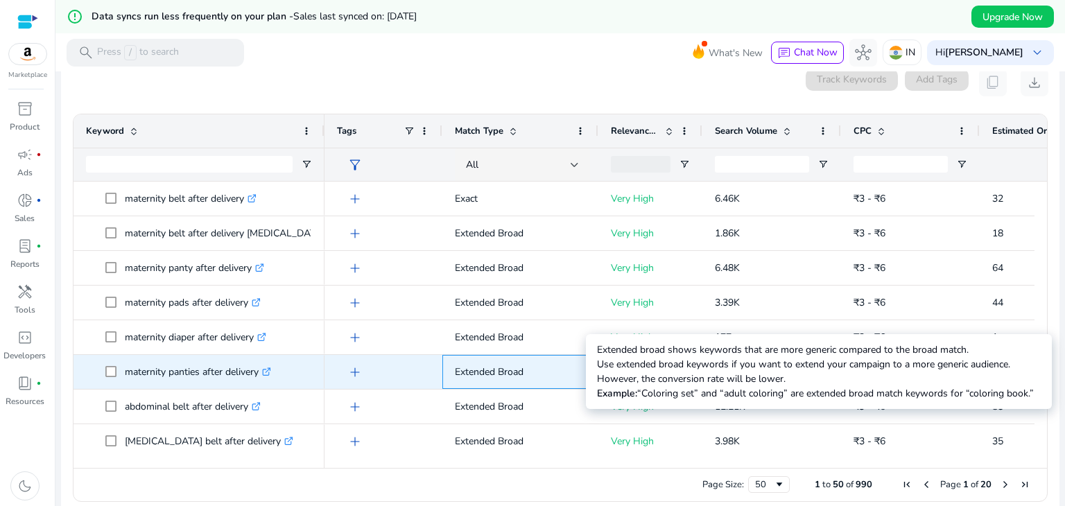
click at [499, 368] on p "Extended Broad" at bounding box center [520, 372] width 131 height 28
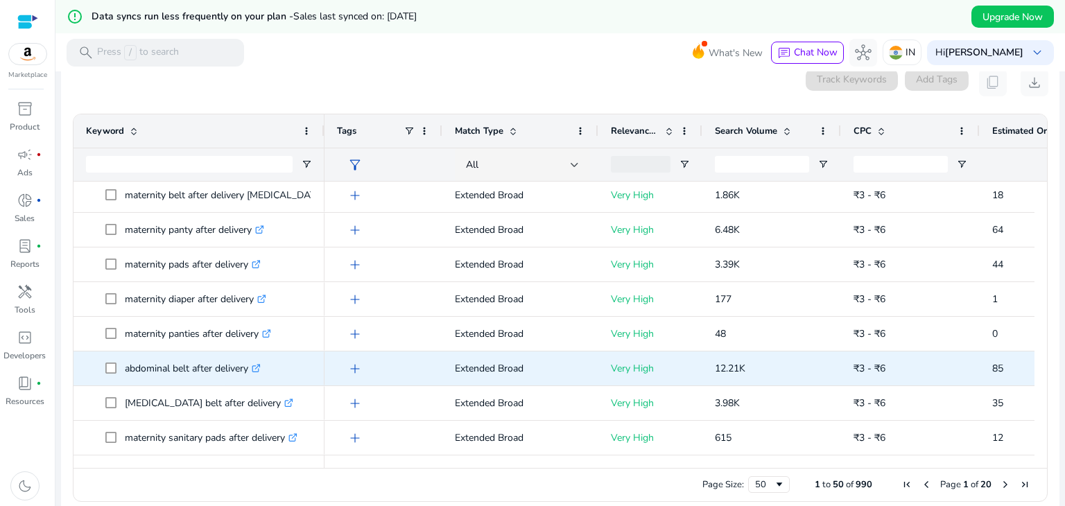
scroll to position [72, 0]
click at [284, 370] on icon ".st0{fill:#2c8af8}" at bounding box center [288, 369] width 9 height 9
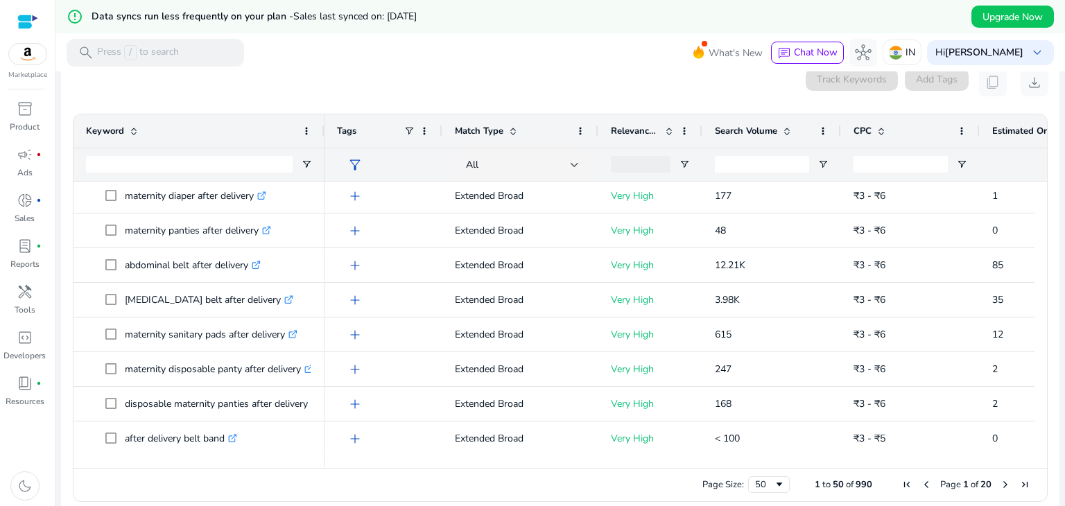
scroll to position [177, 0]
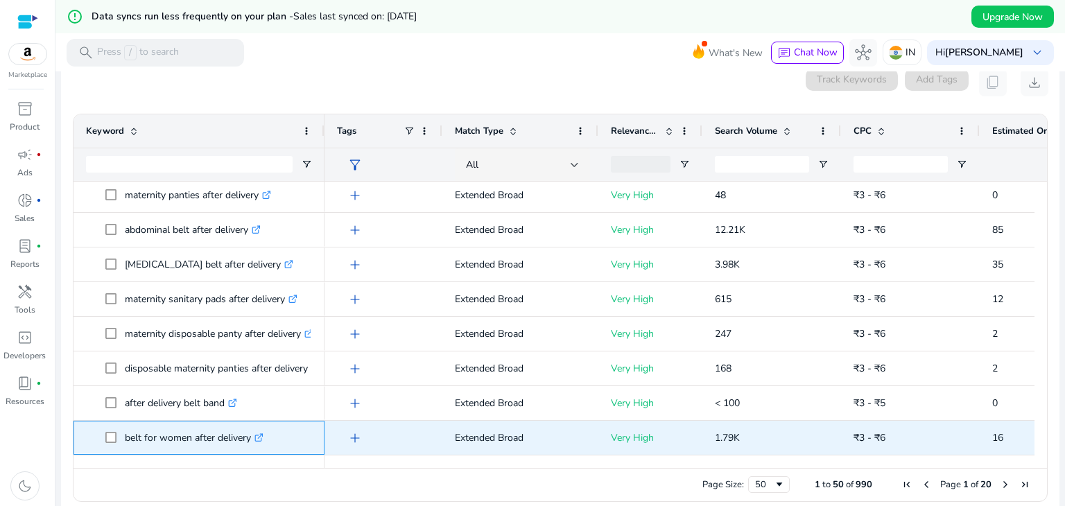
click at [259, 439] on icon ".st0{fill:#2c8af8}" at bounding box center [259, 437] width 9 height 9
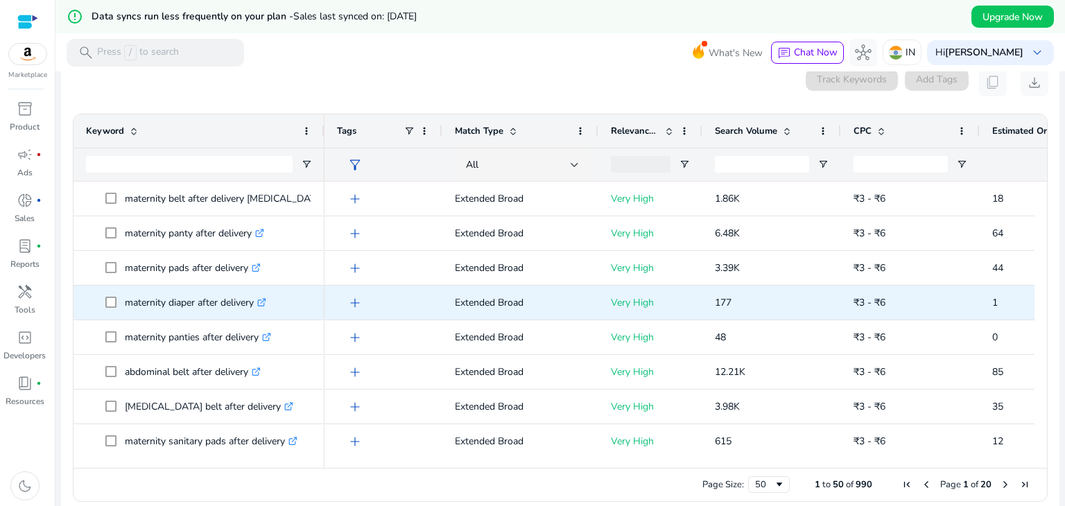
scroll to position [0, 0]
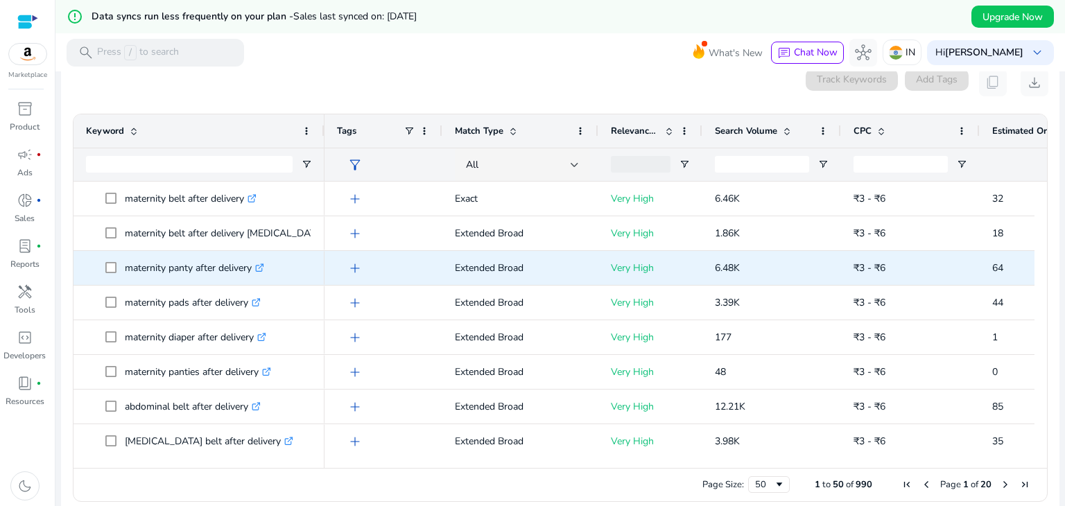
click at [322, 266] on div "maternity panty after delivery .st0{fill:#2c8af8}" at bounding box center [199, 268] width 251 height 34
click at [311, 267] on span "maternity panty after delivery .st0{fill:#2c8af8}" at bounding box center [208, 268] width 207 height 28
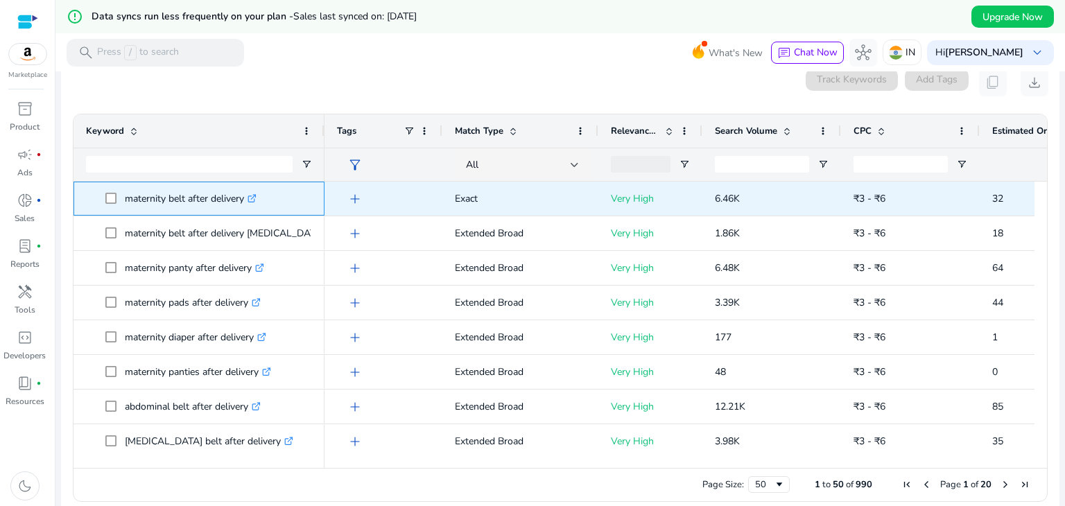
click at [255, 198] on icon ".st0{fill:#2c8af8}" at bounding box center [252, 198] width 9 height 9
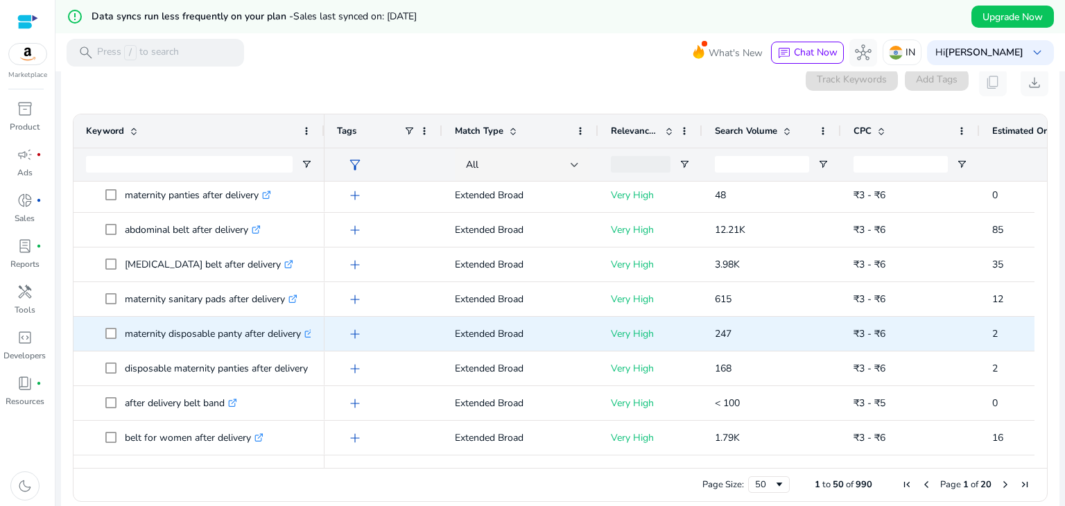
scroll to position [211, 0]
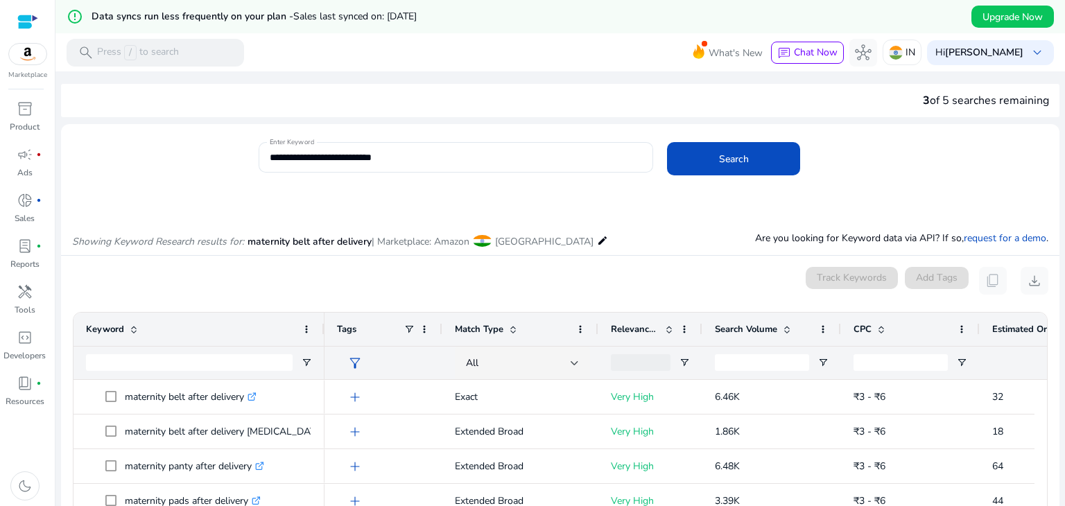
scroll to position [211, 0]
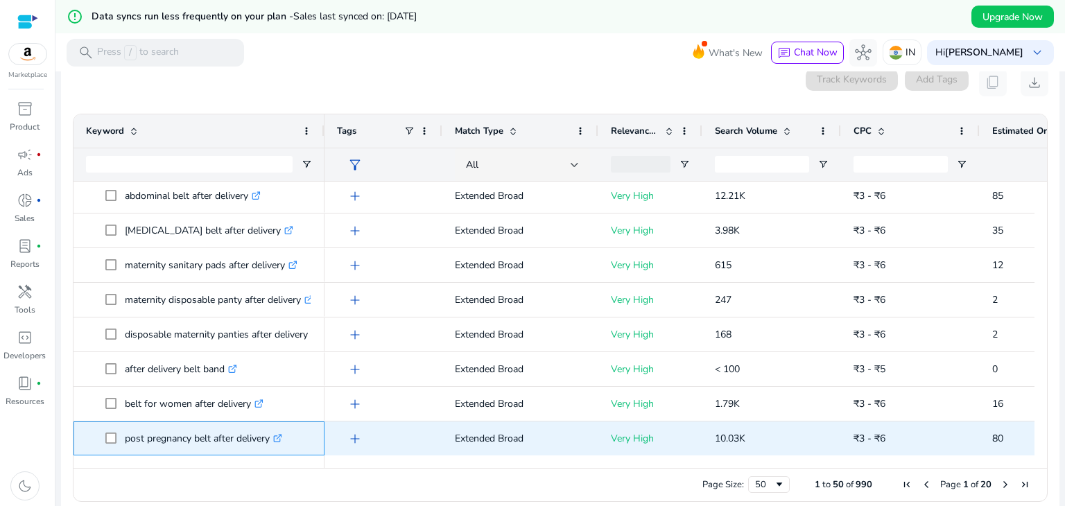
click at [280, 438] on icon at bounding box center [279, 436] width 5 height 5
click at [282, 439] on icon ".st0{fill:#2c8af8}" at bounding box center [277, 438] width 9 height 9
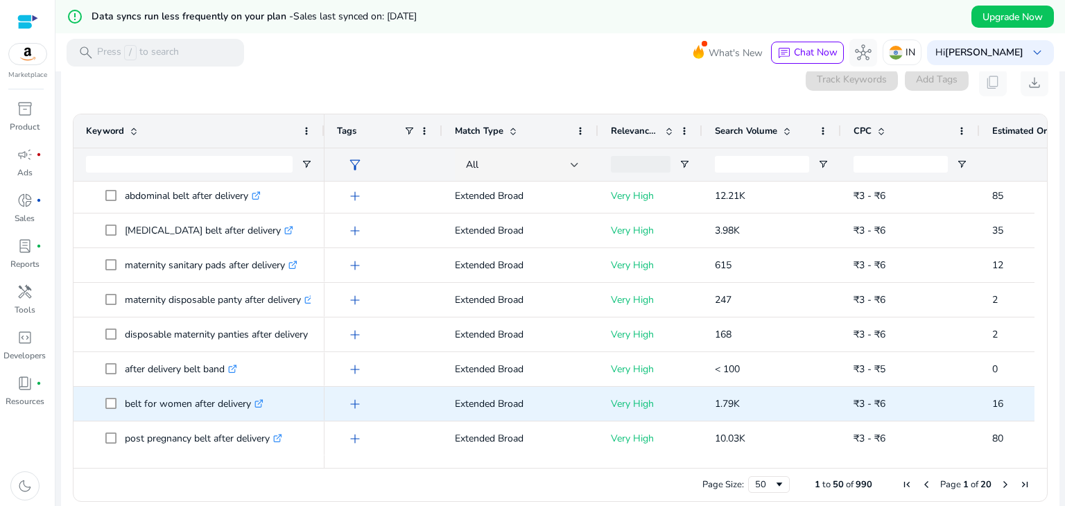
scroll to position [246, 0]
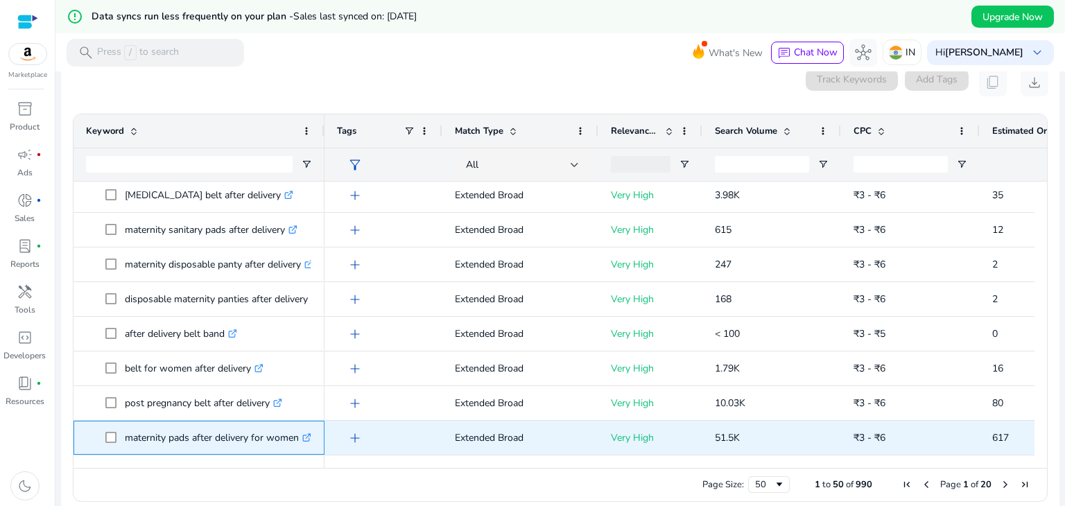
click at [309, 437] on icon at bounding box center [308, 435] width 5 height 5
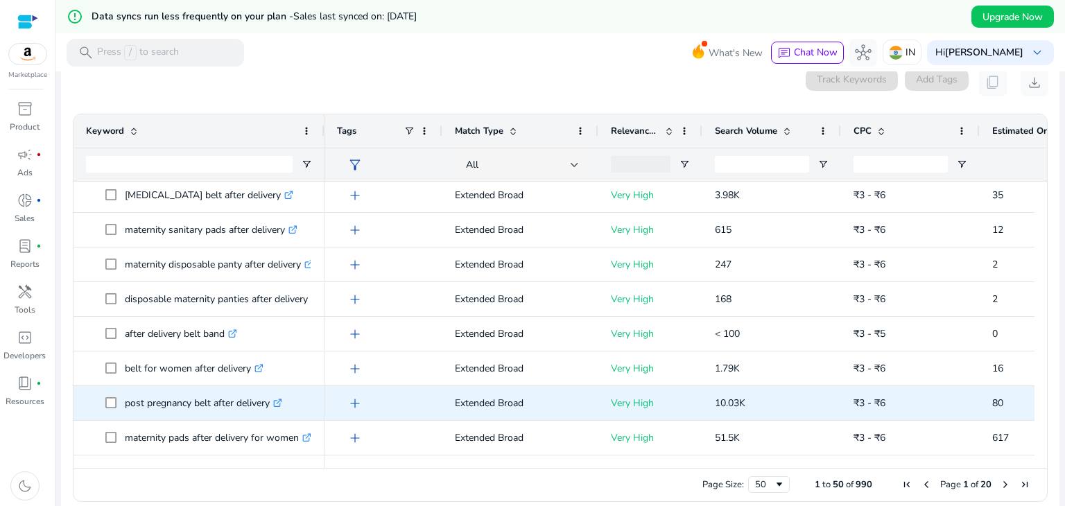
scroll to position [280, 0]
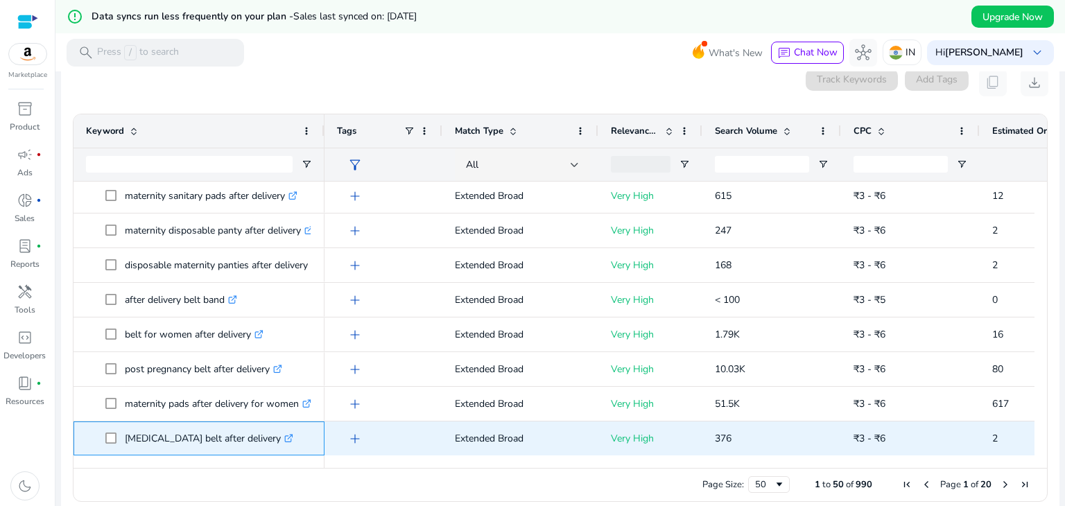
click at [284, 434] on icon ".st0{fill:#2c8af8}" at bounding box center [288, 438] width 9 height 9
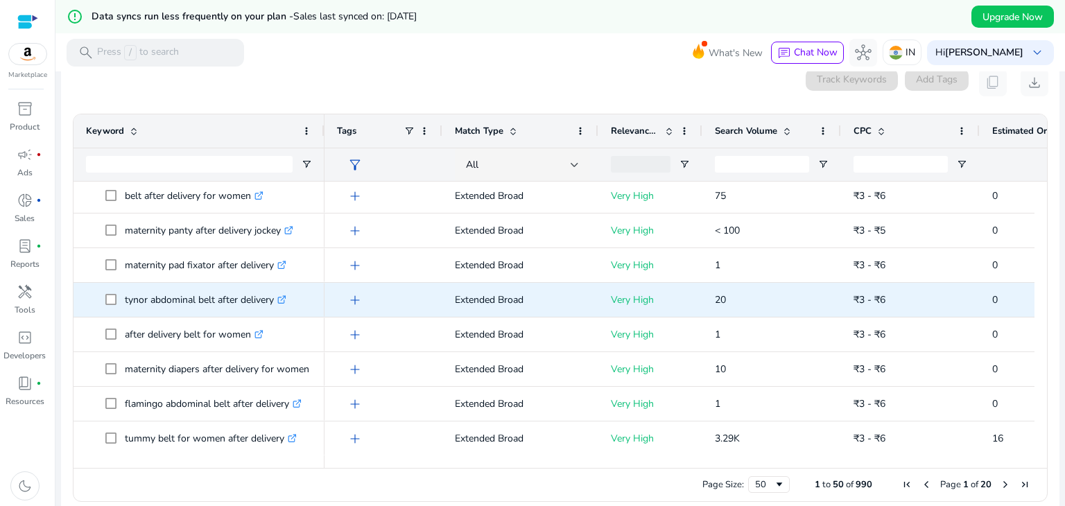
scroll to position [662, 0]
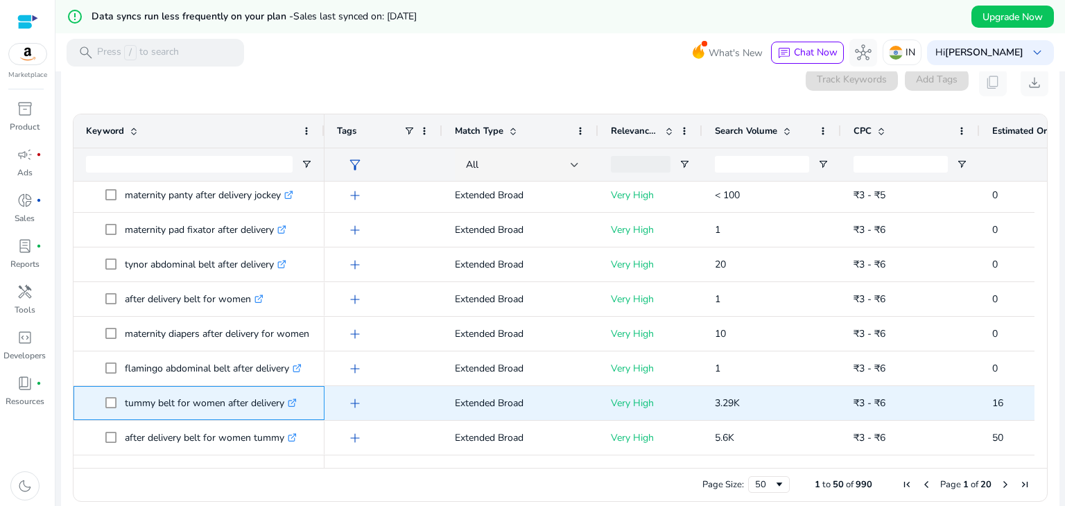
click at [289, 405] on icon ".st0{fill:#2c8af8}" at bounding box center [292, 403] width 9 height 9
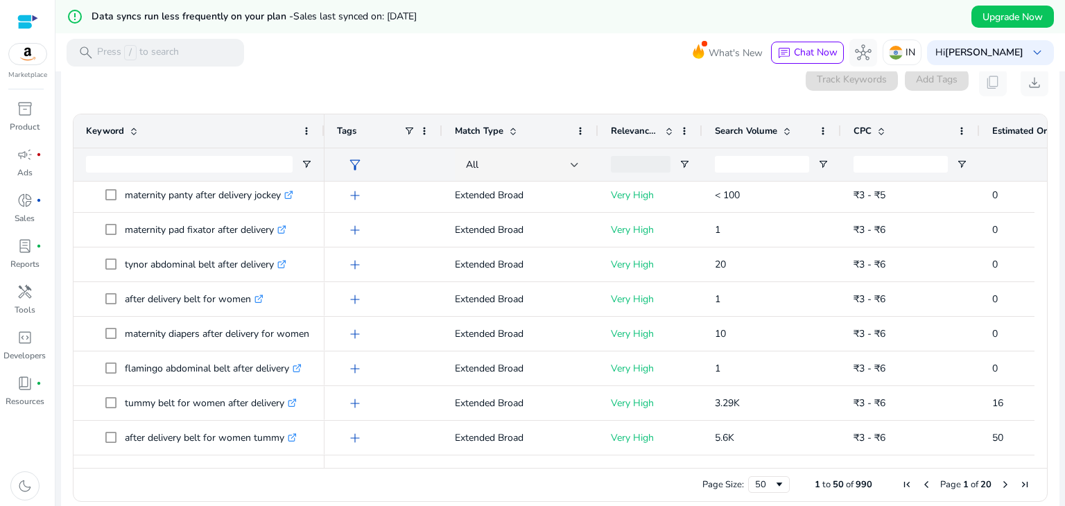
scroll to position [696, 0]
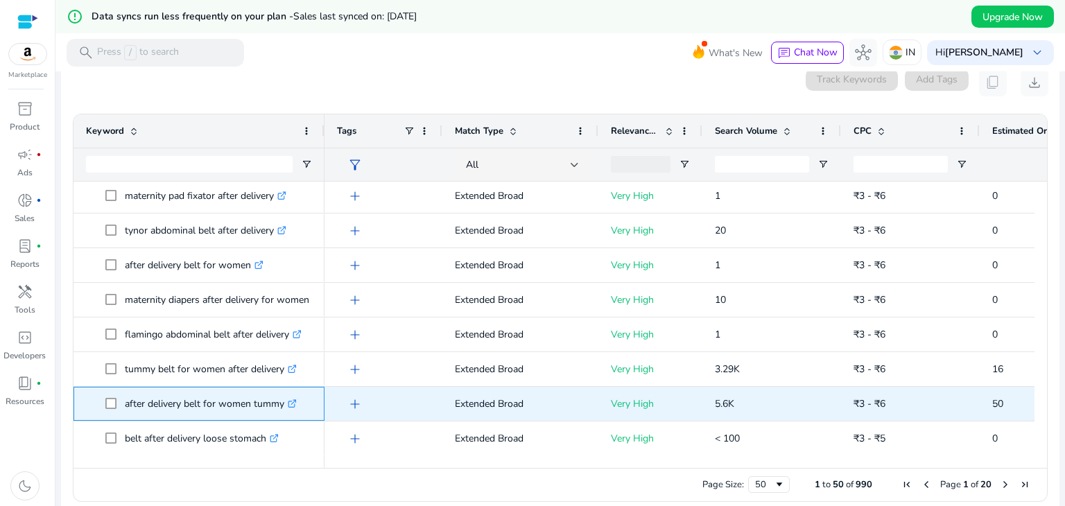
click at [292, 400] on icon ".st0{fill:#2c8af8}" at bounding box center [292, 403] width 9 height 9
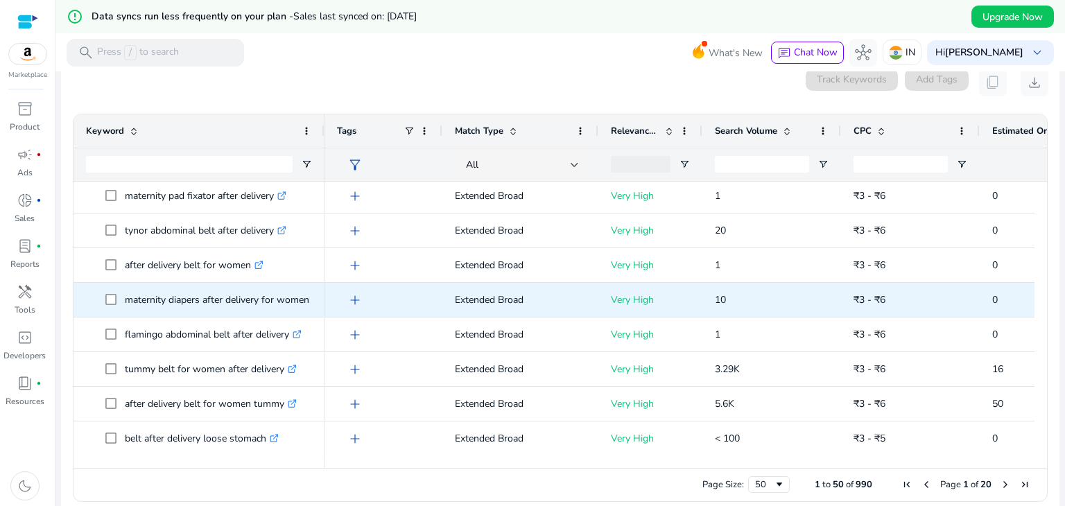
scroll to position [732, 0]
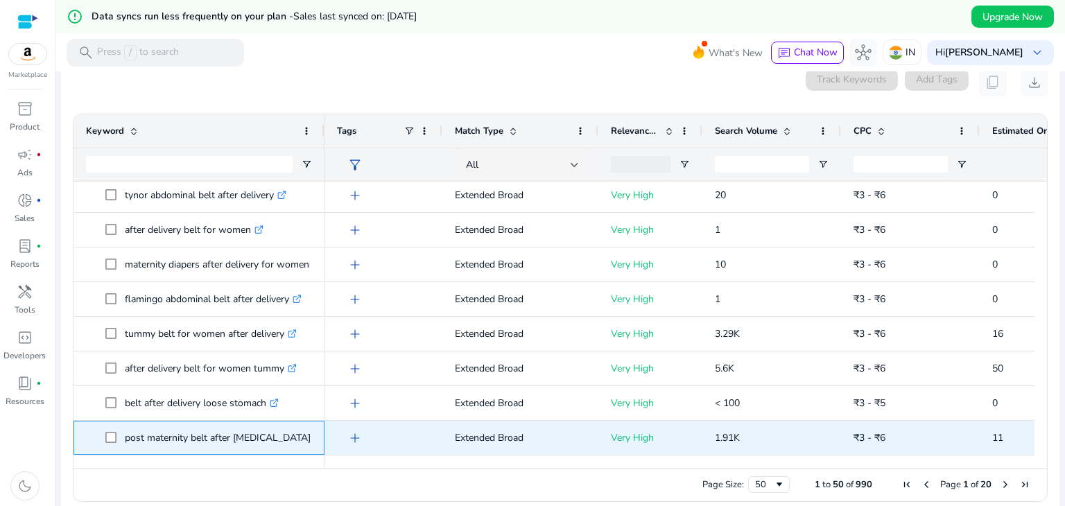
click at [315, 440] on icon at bounding box center [318, 438] width 7 height 7
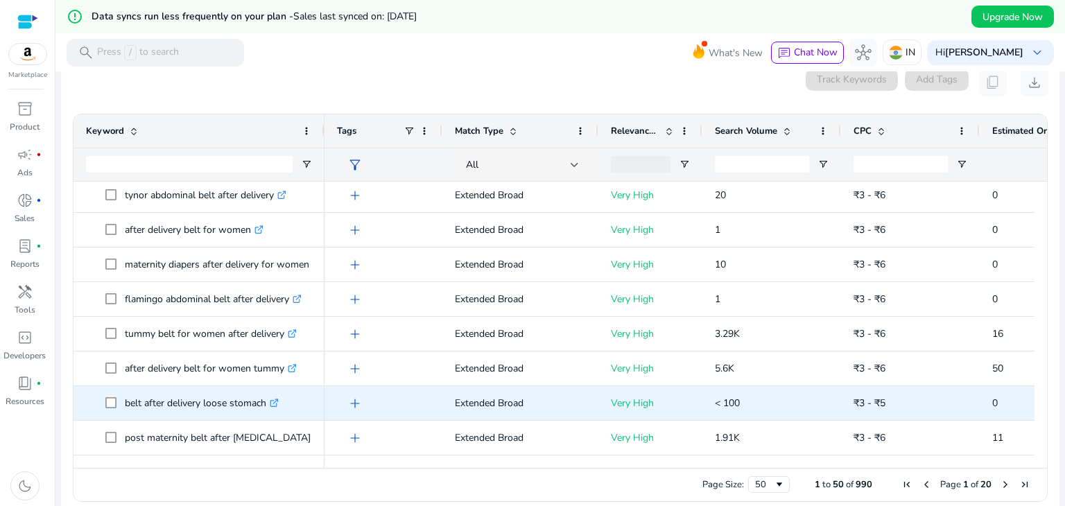
scroll to position [766, 0]
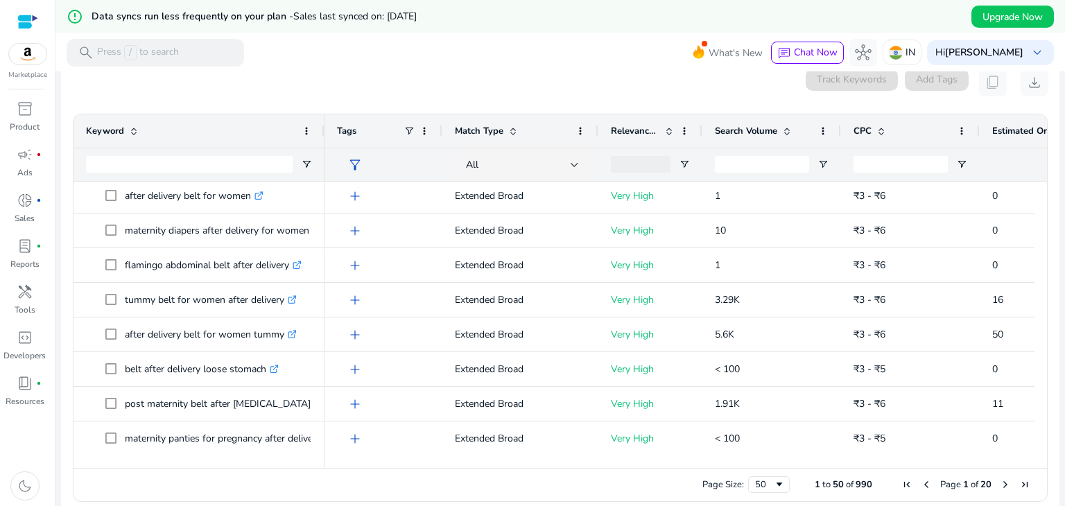
click at [325, 89] on div "0 keyword(s) selected Track Keywords Add Tags content_copy download" at bounding box center [560, 83] width 977 height 28
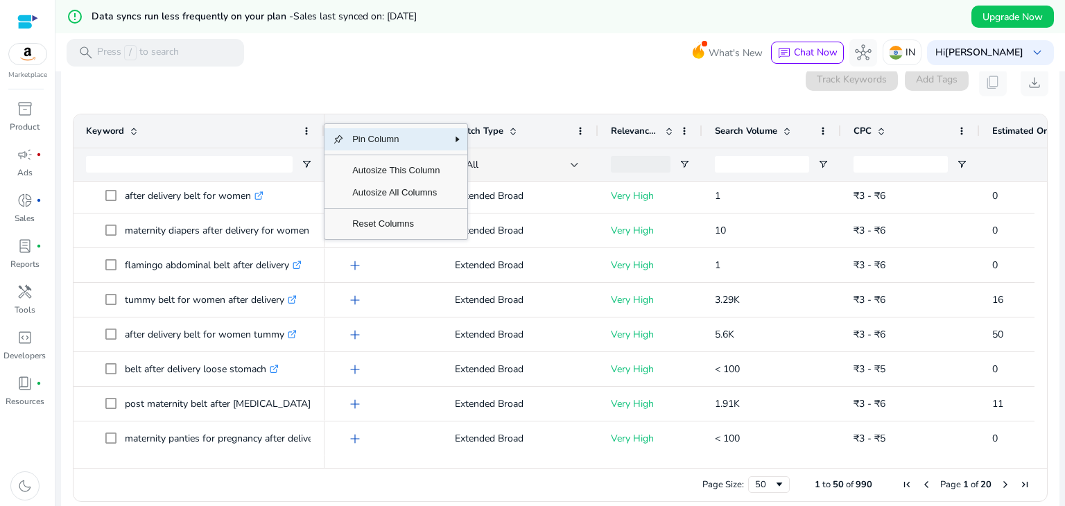
click at [325, 99] on mat-card "0 keyword(s) selected Track Keywords Add Tags content_copy download Press ALT D…" at bounding box center [560, 289] width 999 height 463
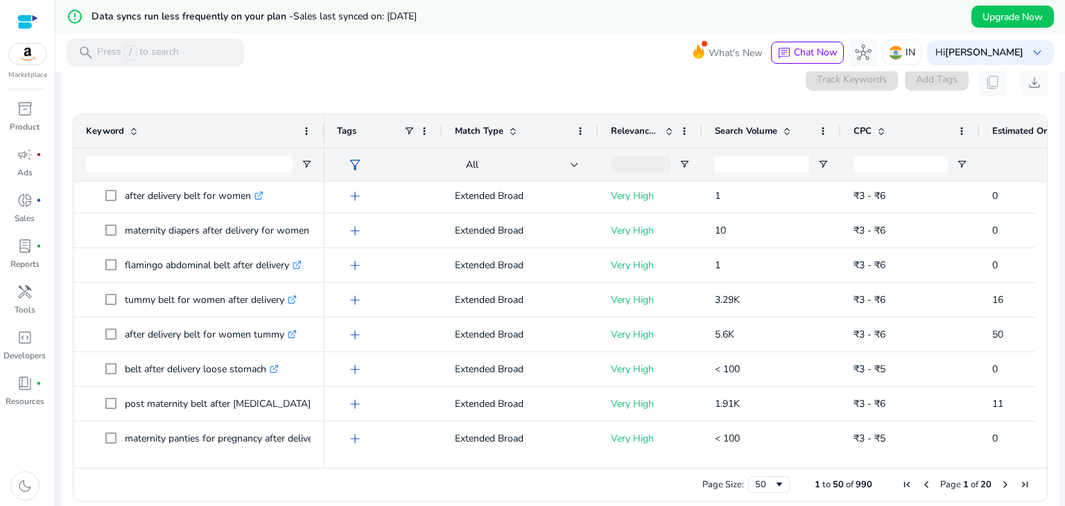
drag, startPoint x: 322, startPoint y: 123, endPoint x: 338, endPoint y: 121, distance: 16.7
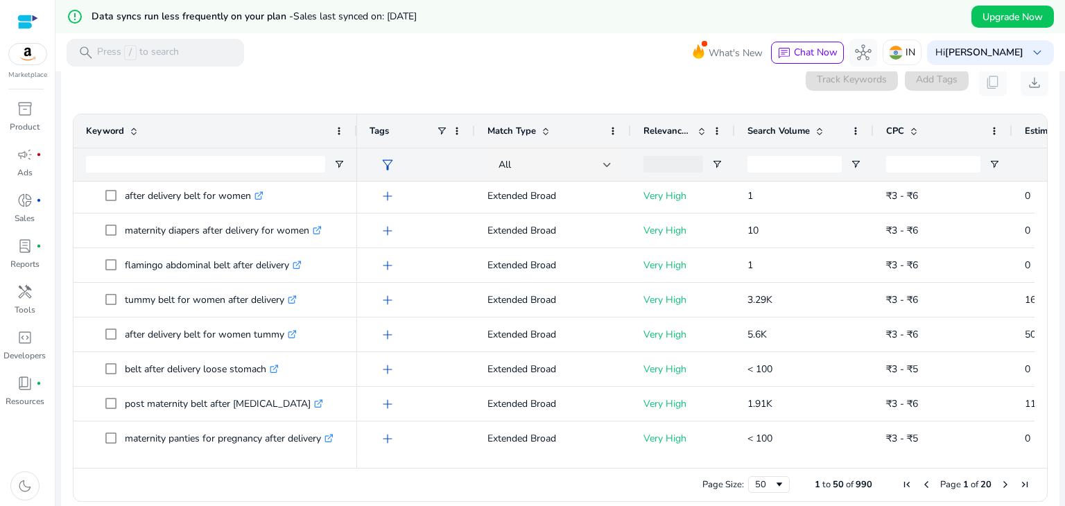
drag, startPoint x: 321, startPoint y: 120, endPoint x: 354, endPoint y: 116, distance: 33.5
click at [354, 116] on div at bounding box center [357, 130] width 6 height 33
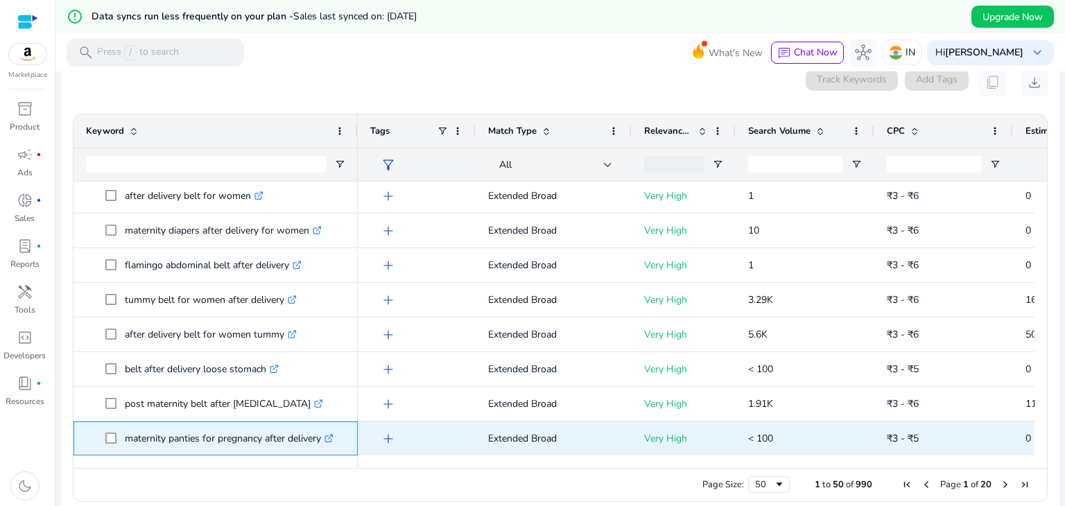
click at [333, 436] on icon ".st0{fill:#2c8af8}" at bounding box center [329, 438] width 9 height 9
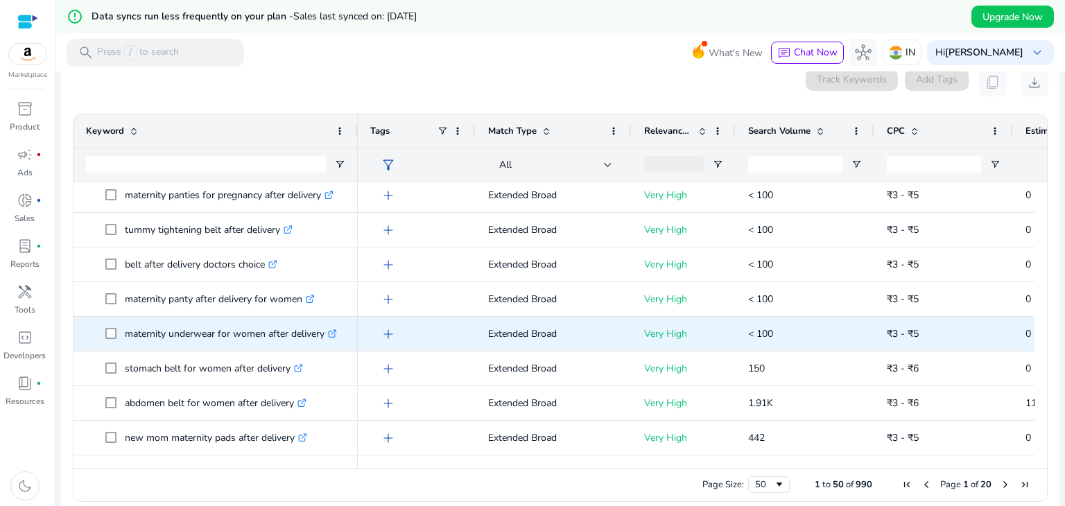
scroll to position [1009, 0]
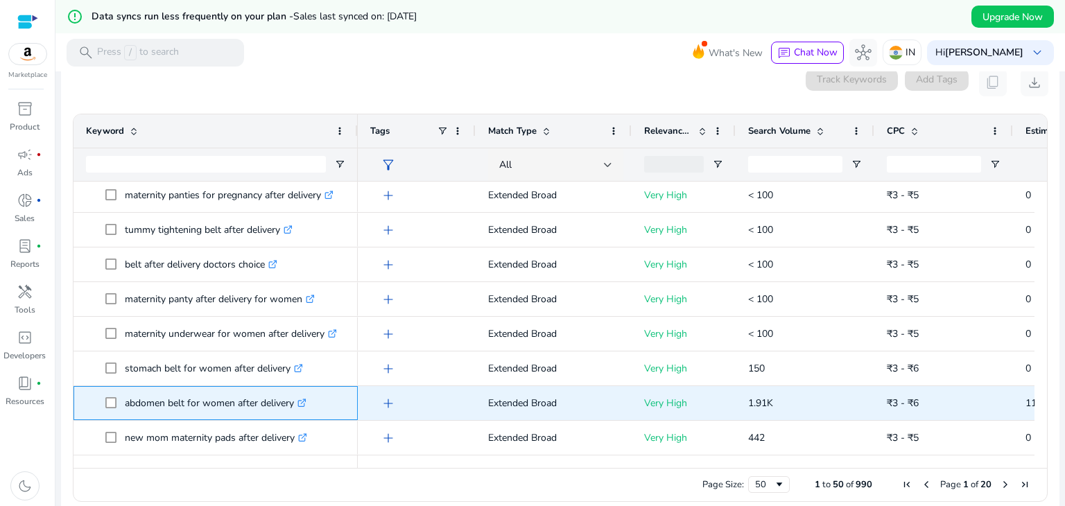
click at [300, 398] on link ".st0{fill:#2c8af8}" at bounding box center [300, 403] width 12 height 13
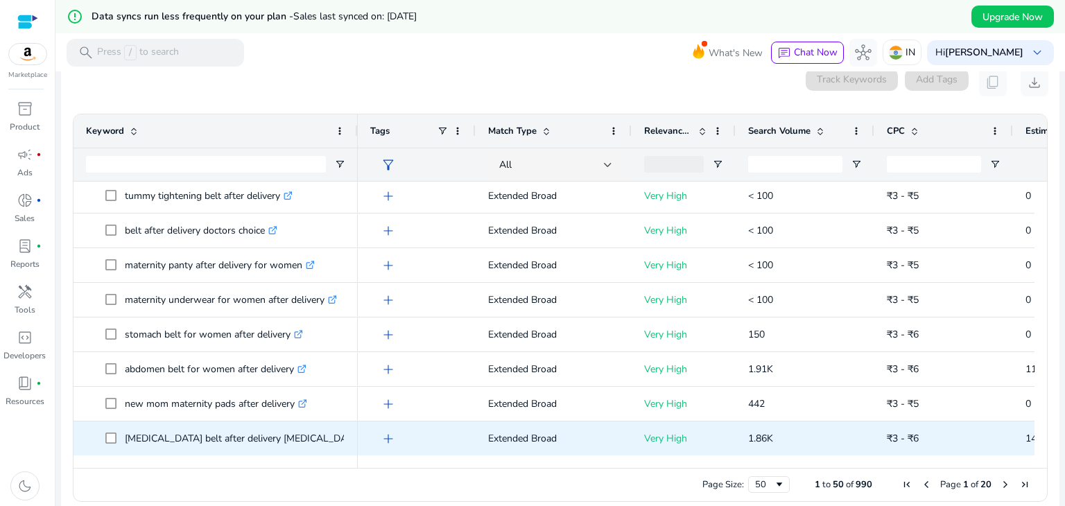
scroll to position [1078, 0]
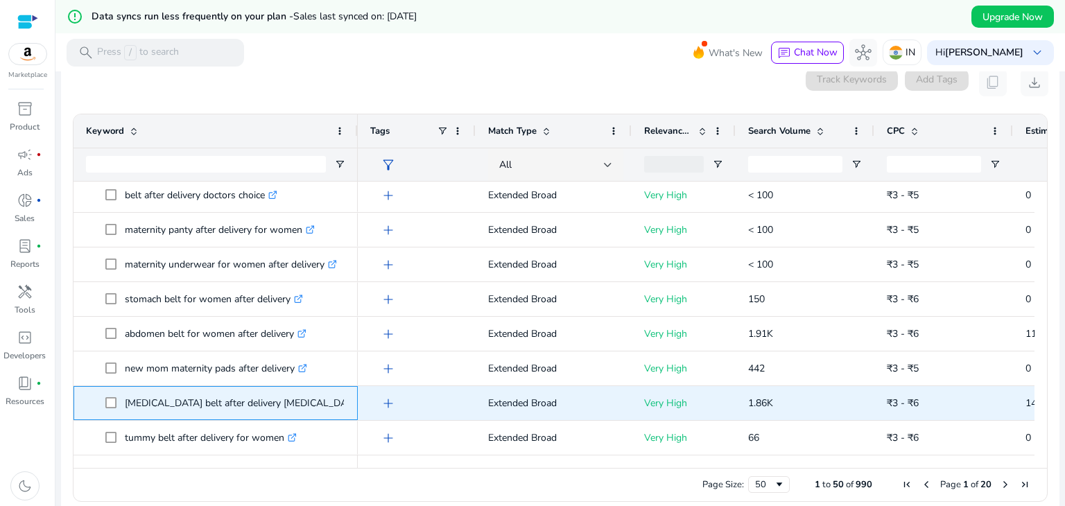
click at [365, 402] on icon ".st0{fill:#2c8af8}" at bounding box center [369, 403] width 9 height 9
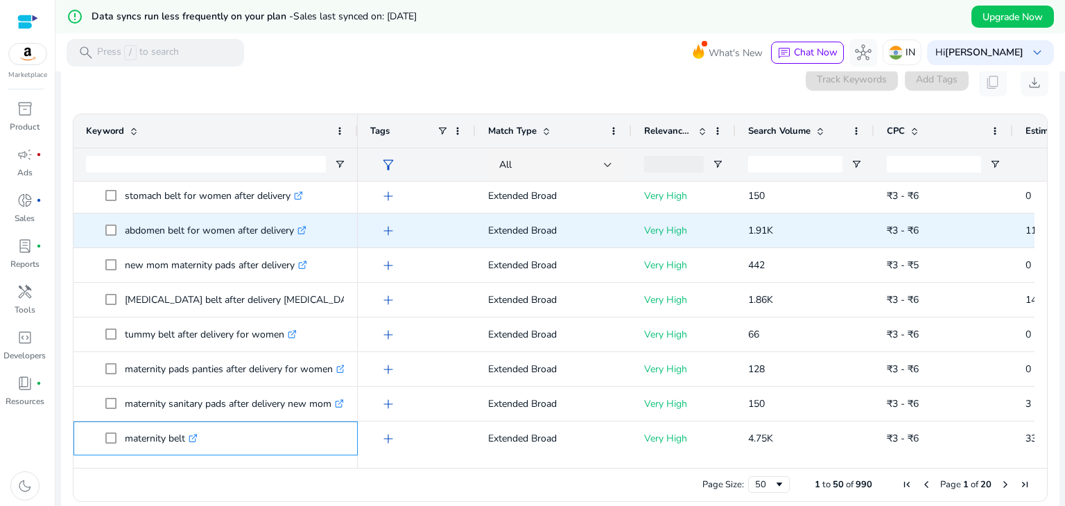
scroll to position [1182, 0]
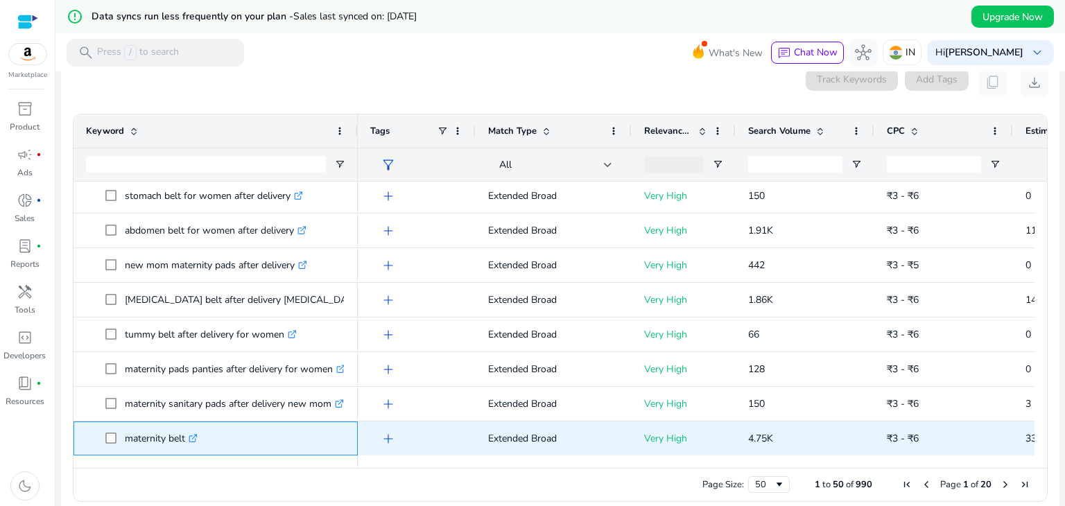
click at [194, 438] on icon ".st0{fill:#2c8af8}" at bounding box center [193, 438] width 9 height 9
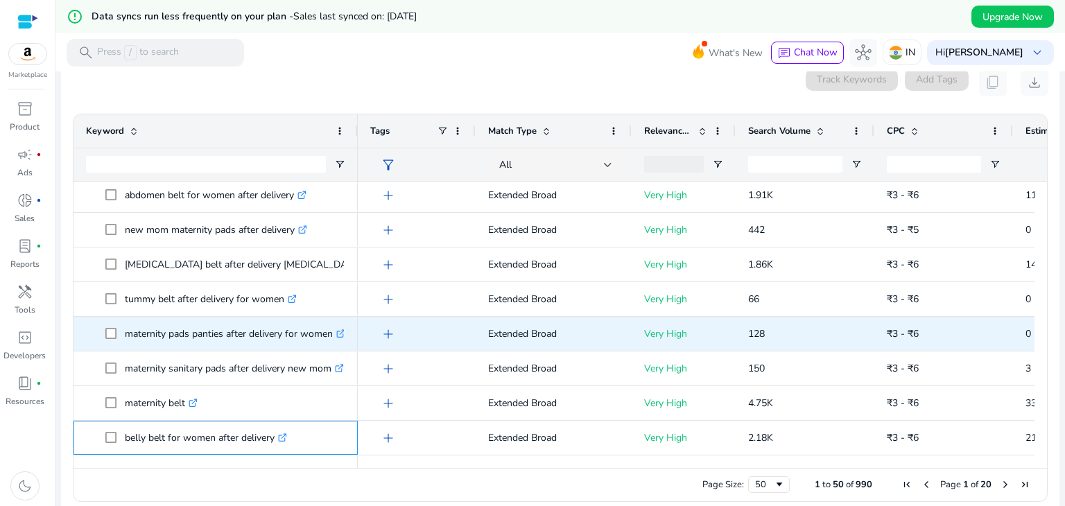
scroll to position [1217, 0]
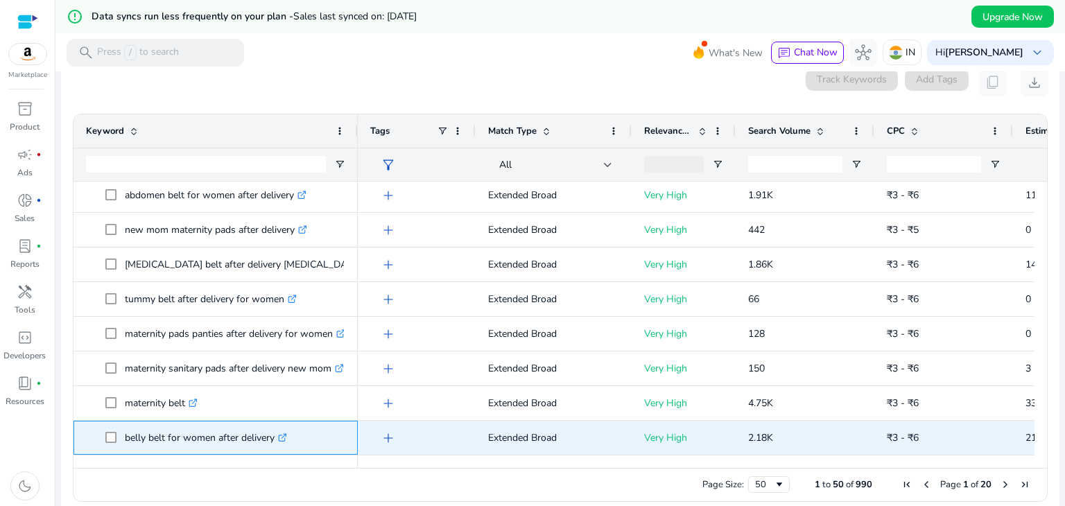
click at [286, 438] on icon ".st0{fill:#2c8af8}" at bounding box center [282, 437] width 9 height 9
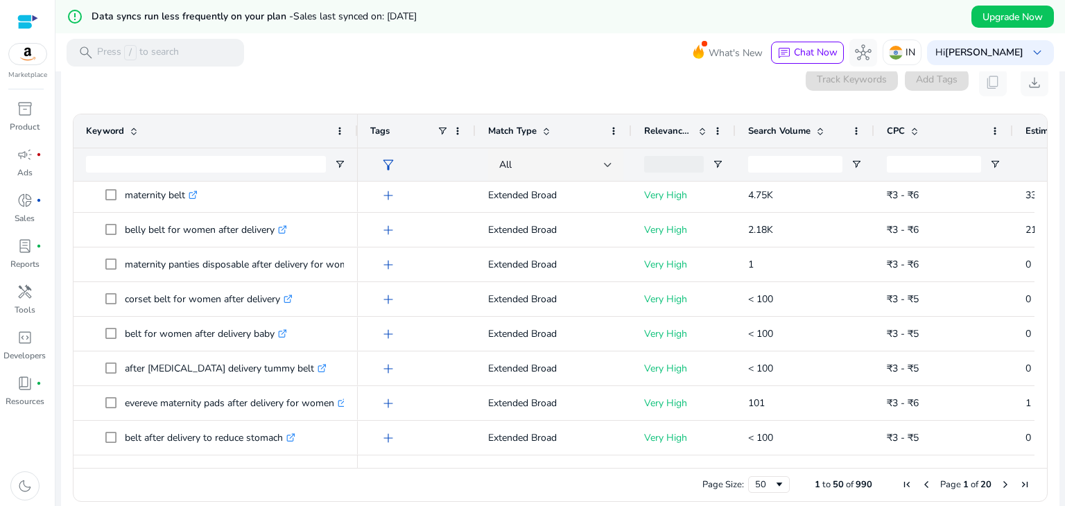
scroll to position [1459, 0]
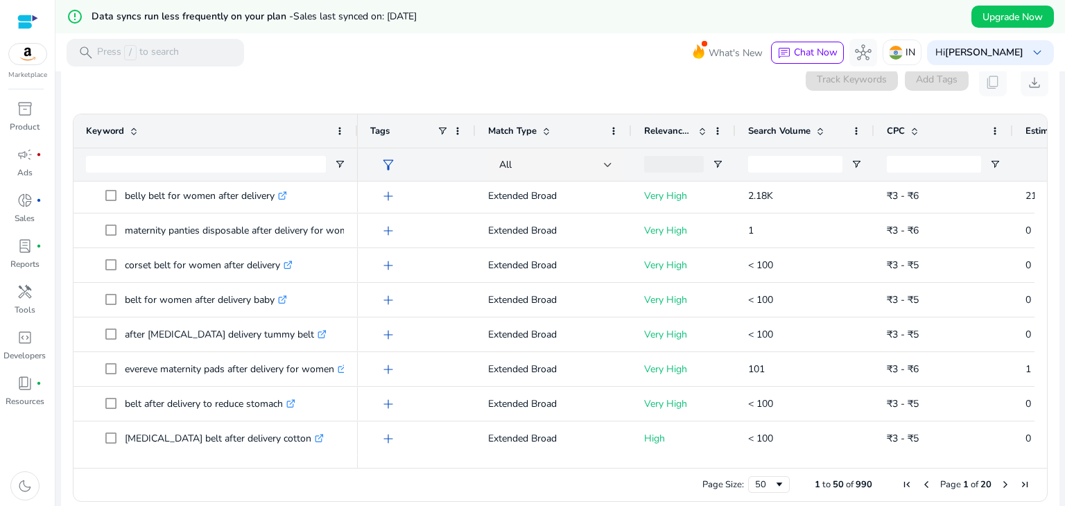
click at [1024, 468] on div "Page Size: 50 1 to 50 of 990 Page 1 of 20" at bounding box center [561, 484] width 974 height 33
drag, startPoint x: 1024, startPoint y: 467, endPoint x: 1010, endPoint y: 465, distance: 14.8
click at [1010, 465] on div "Drag here to set row groups Drag here to set column labels Keyword Tags 0" at bounding box center [560, 308] width 975 height 388
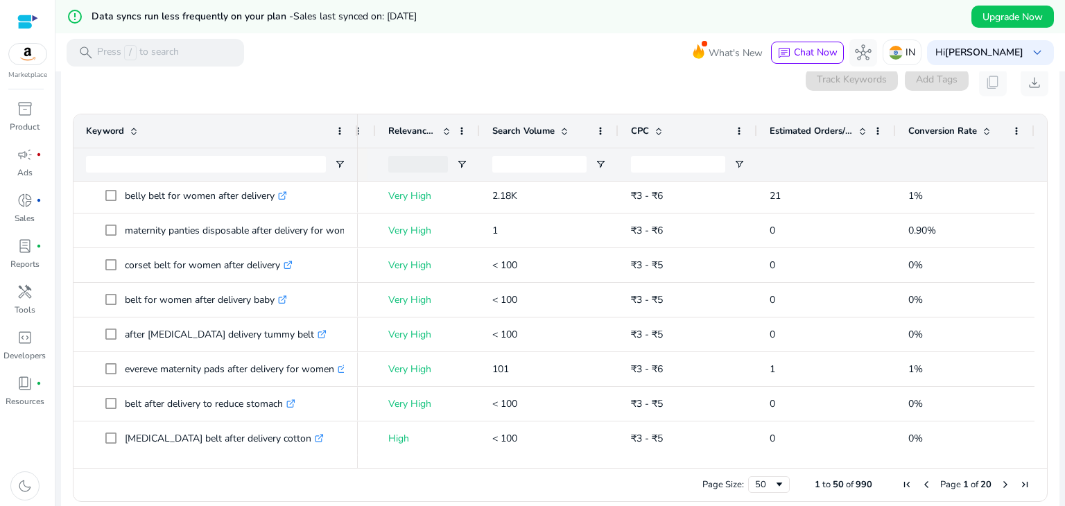
drag, startPoint x: 100, startPoint y: 457, endPoint x: 106, endPoint y: 470, distance: 14.0
click at [106, 470] on div "Drag here to set row groups Drag here to set column labels Keyword Match Type 0" at bounding box center [560, 308] width 975 height 388
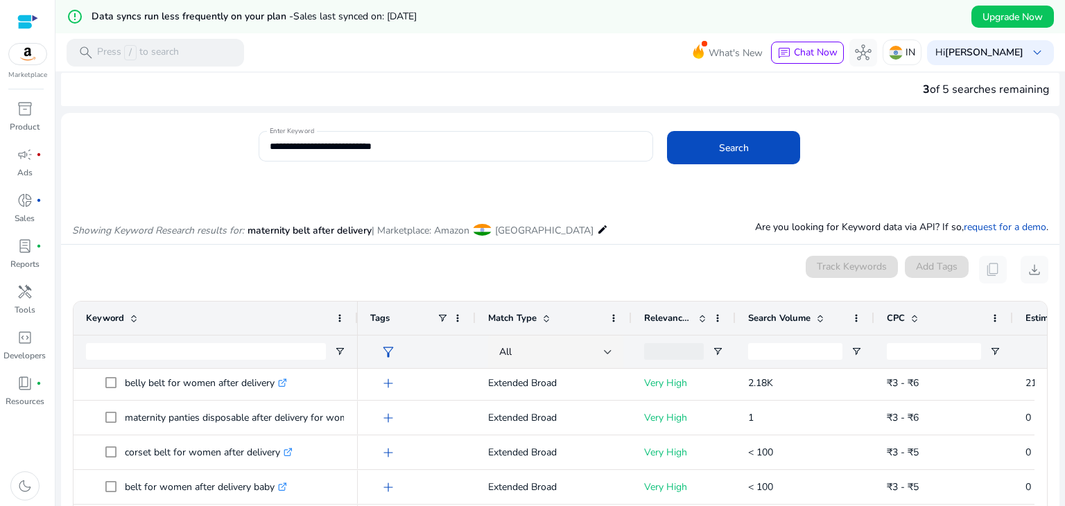
scroll to position [0, 0]
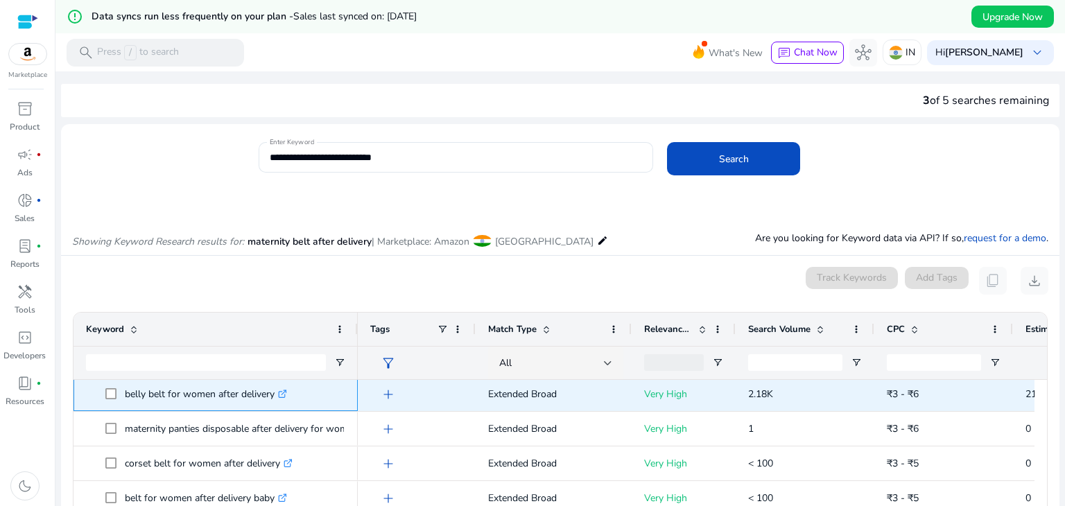
click at [194, 395] on p "belly belt for women after delivery .st0{fill:#2c8af8}" at bounding box center [206, 394] width 162 height 28
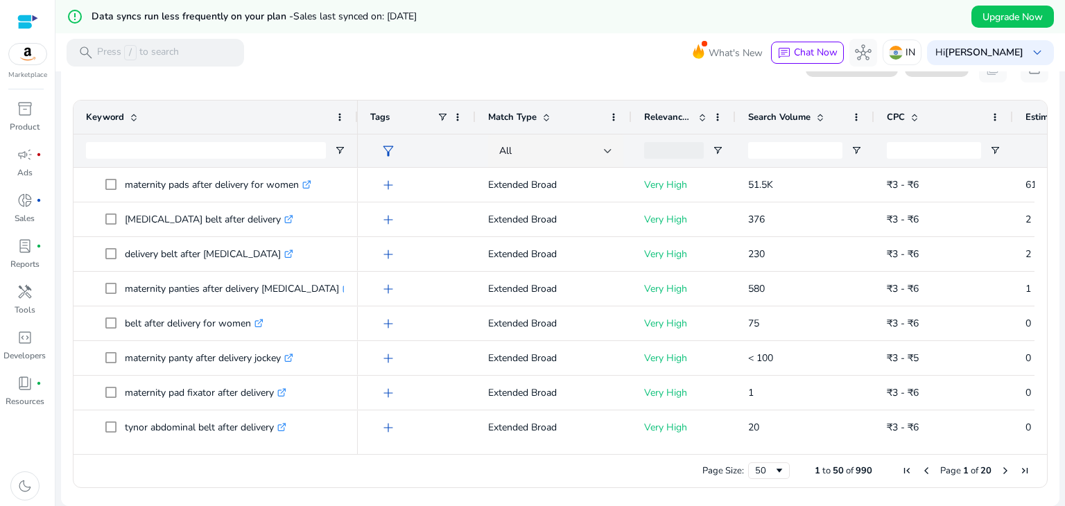
scroll to position [451, 0]
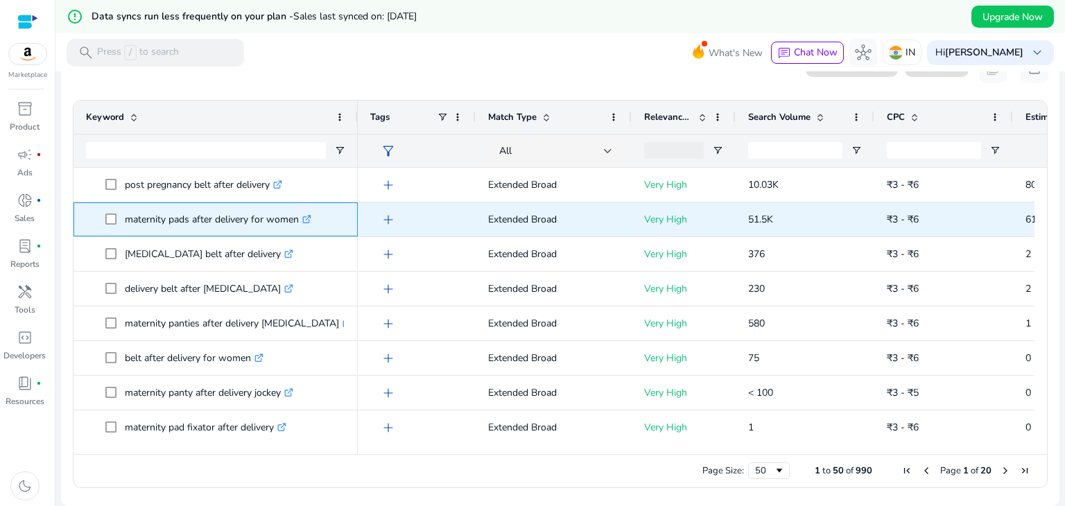
click at [306, 218] on icon at bounding box center [306, 219] width 7 height 7
click at [247, 225] on p "maternity pads after delivery for women .st0{fill:#2c8af8}" at bounding box center [218, 219] width 187 height 28
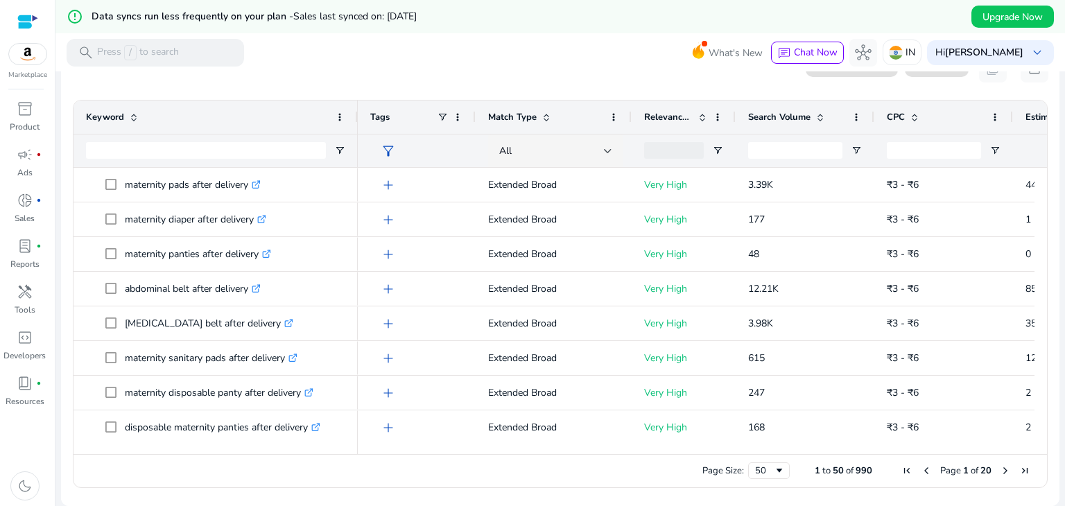
scroll to position [69, 0]
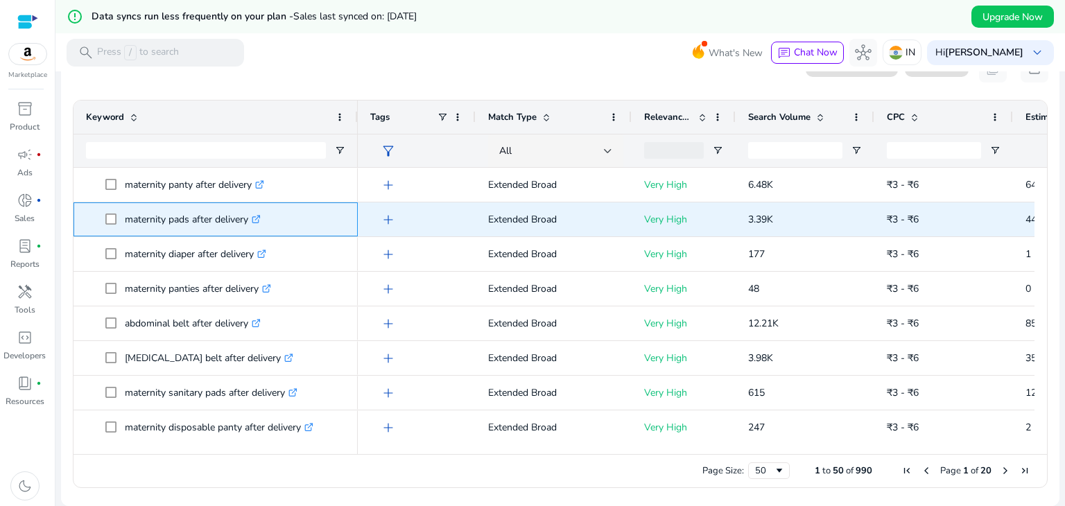
drag, startPoint x: 247, startPoint y: 225, endPoint x: 261, endPoint y: 218, distance: 15.5
click at [261, 218] on p "maternity pads after delivery .st0{fill:#2c8af8}" at bounding box center [193, 219] width 136 height 28
click at [261, 218] on icon ".st0{fill:#2c8af8}" at bounding box center [256, 219] width 9 height 9
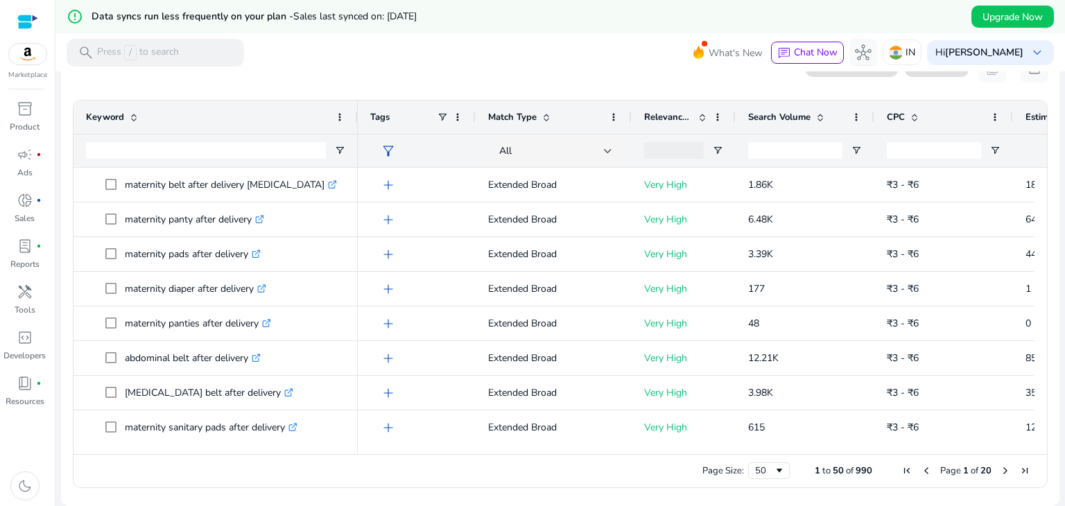
scroll to position [0, 0]
